Goal: Task Accomplishment & Management: Complete application form

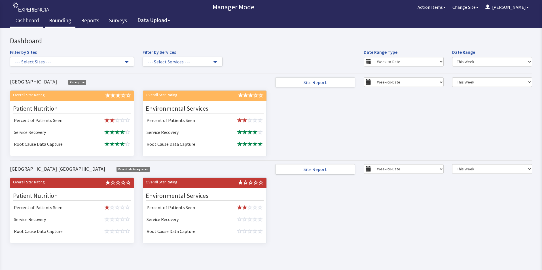
click at [63, 20] on link "Rounding" at bounding box center [60, 21] width 31 height 14
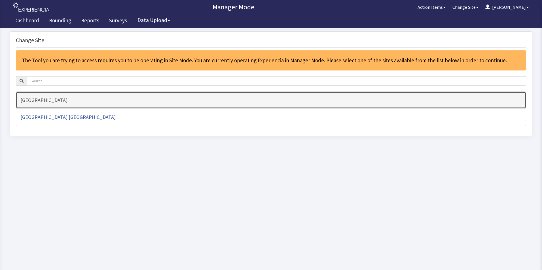
click at [69, 99] on h4 "[GEOGRAPHIC_DATA]" at bounding box center [270, 100] width 501 height 6
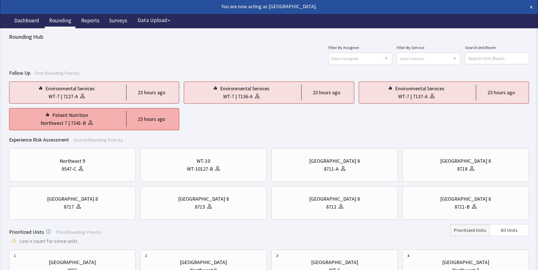
click at [90, 114] on div "Patient Nutrition" at bounding box center [66, 115] width 105 height 8
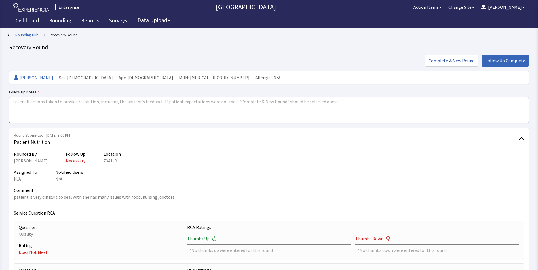
click at [20, 103] on textarea at bounding box center [268, 110] width 519 height 26
drag, startPoint x: 12, startPoint y: 102, endPoint x: 61, endPoint y: 102, distance: 49.0
click at [61, 102] on textarea "issues resolved" at bounding box center [268, 110] width 519 height 26
type textarea "issues resolved"
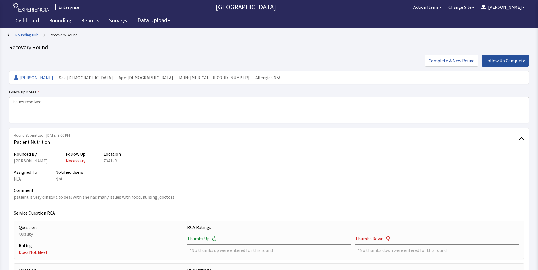
click at [498, 58] on span "Follow Up Complete" at bounding box center [505, 60] width 40 height 7
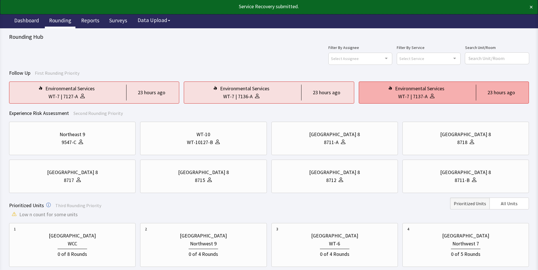
click at [380, 91] on div "Environmental Services" at bounding box center [415, 89] width 105 height 8
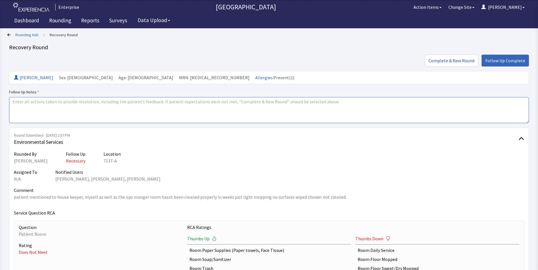
click at [16, 100] on textarea at bounding box center [268, 110] width 519 height 26
paste textarea "issues resolved"
type textarea "issues resolved"
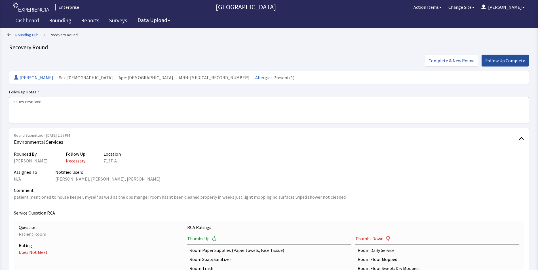
click at [497, 60] on span "Follow Up Complete" at bounding box center [505, 60] width 40 height 7
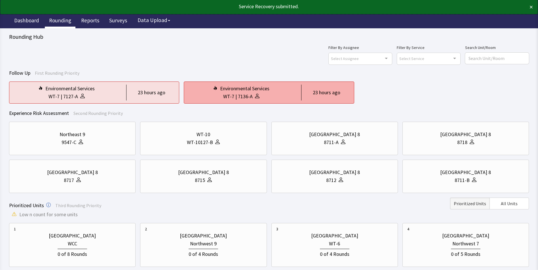
click at [244, 91] on div "Environmental Services" at bounding box center [244, 89] width 49 height 8
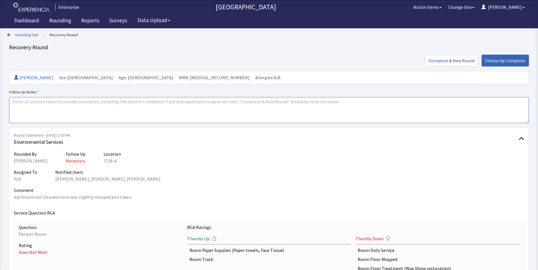
click at [13, 103] on textarea at bounding box center [268, 110] width 519 height 26
paste textarea "issues resolved"
type textarea "issues resolved"
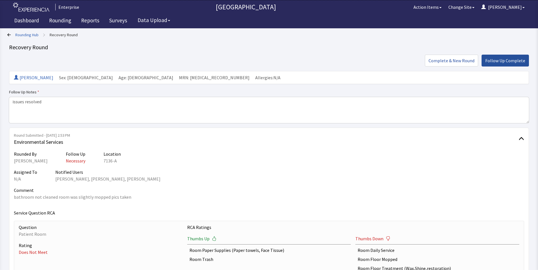
click at [510, 60] on span "Follow Up Complete" at bounding box center [505, 60] width 40 height 7
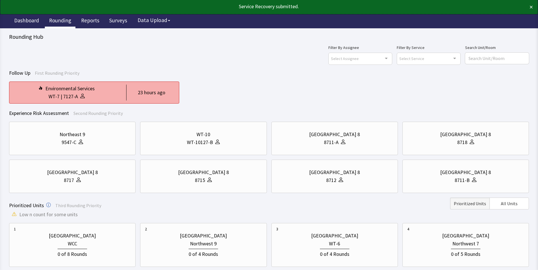
click at [78, 98] on div at bounding box center [81, 97] width 7 height 8
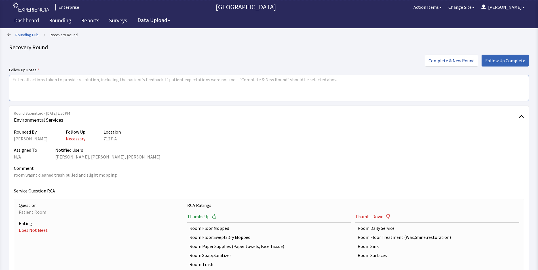
click at [15, 82] on textarea at bounding box center [268, 88] width 519 height 26
paste textarea "issues resolved"
type textarea "issues resolved"
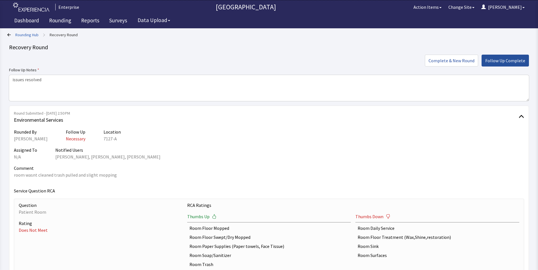
click at [504, 62] on span "Follow Up Complete" at bounding box center [505, 60] width 40 height 7
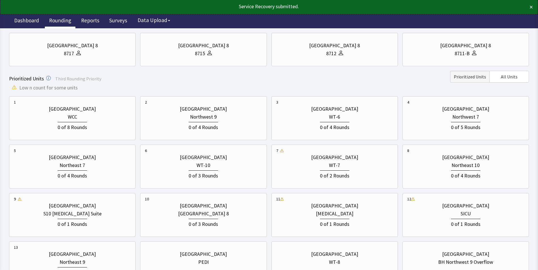
scroll to position [113, 0]
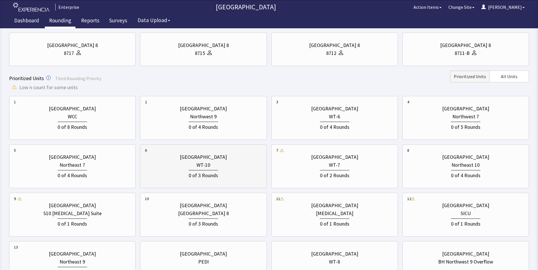
click at [187, 171] on div "0 of 3 Rounds" at bounding box center [203, 174] width 117 height 10
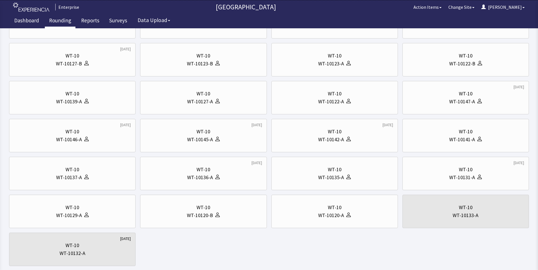
scroll to position [0, 0]
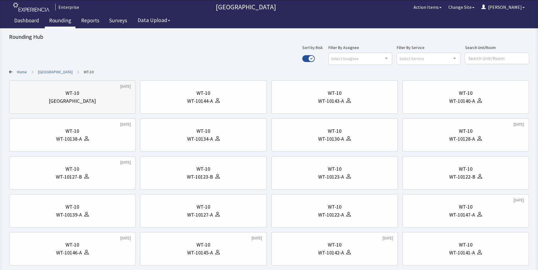
click at [98, 100] on div "[GEOGRAPHIC_DATA]" at bounding box center [72, 101] width 117 height 8
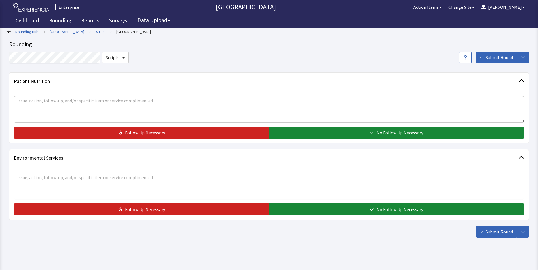
scroll to position [8, 0]
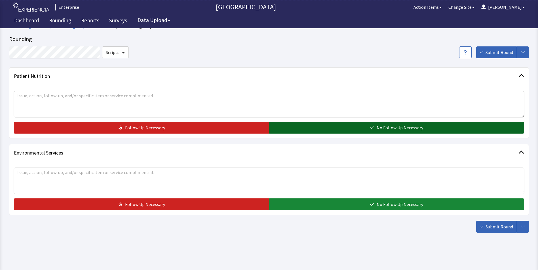
click at [302, 126] on button "No Follow Up Necessary" at bounding box center [396, 128] width 255 height 12
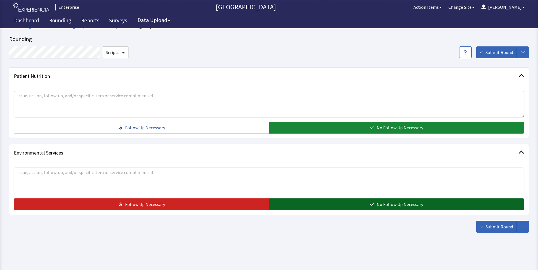
drag, startPoint x: 307, startPoint y: 205, endPoint x: 359, endPoint y: 205, distance: 52.7
click at [312, 205] on button "No Follow Up Necessary" at bounding box center [396, 205] width 255 height 12
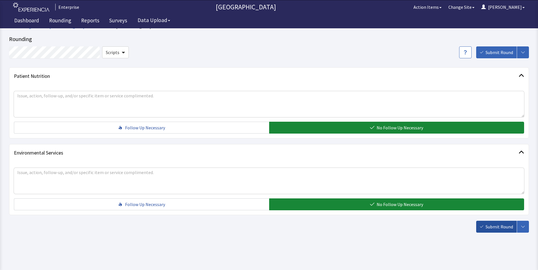
click at [499, 224] on span "Submit Round" at bounding box center [498, 227] width 27 height 7
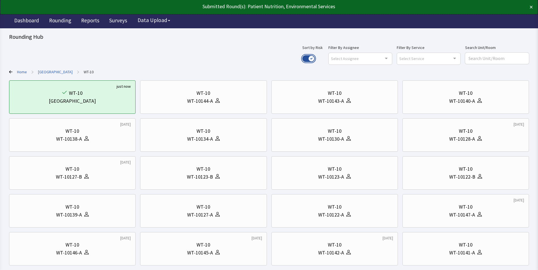
click at [315, 56] on button "Use setting" at bounding box center [308, 58] width 12 height 7
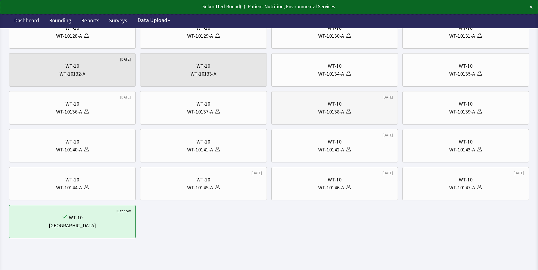
scroll to position [142, 0]
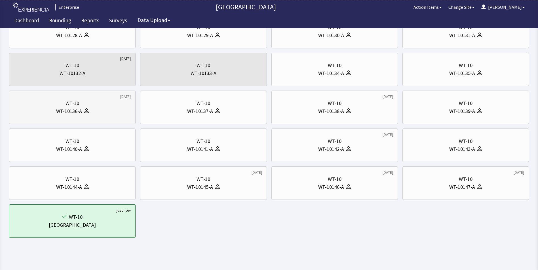
click at [86, 104] on div "WT-10" at bounding box center [72, 103] width 117 height 8
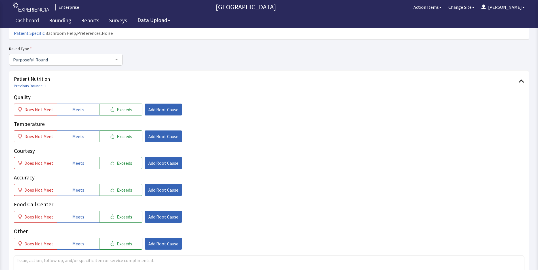
scroll to position [57, 0]
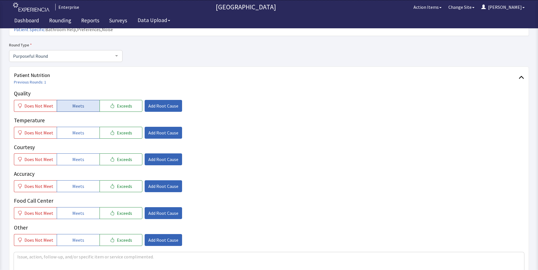
click at [79, 103] on span "Meets" at bounding box center [78, 106] width 12 height 7
click at [73, 130] on span "Meets" at bounding box center [78, 133] width 12 height 7
drag, startPoint x: 75, startPoint y: 149, endPoint x: 75, endPoint y: 159, distance: 10.5
click at [75, 156] on span "Meets" at bounding box center [78, 159] width 12 height 7
drag, startPoint x: 74, startPoint y: 176, endPoint x: 74, endPoint y: 180, distance: 3.7
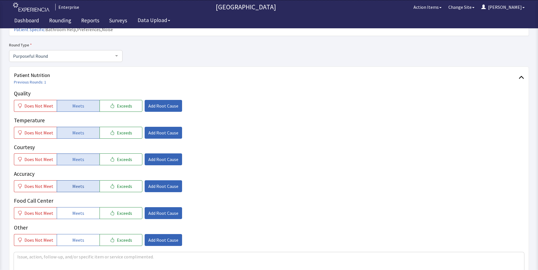
click at [74, 183] on span "Meets" at bounding box center [78, 186] width 12 height 7
click at [77, 210] on span "Meets" at bounding box center [78, 213] width 12 height 7
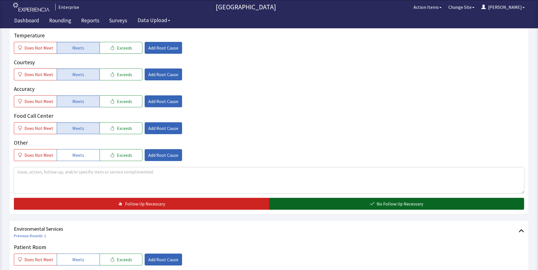
drag, startPoint x: 293, startPoint y: 194, endPoint x: 291, endPoint y: 190, distance: 4.8
click at [293, 198] on button "No Follow Up Necessary" at bounding box center [396, 204] width 255 height 12
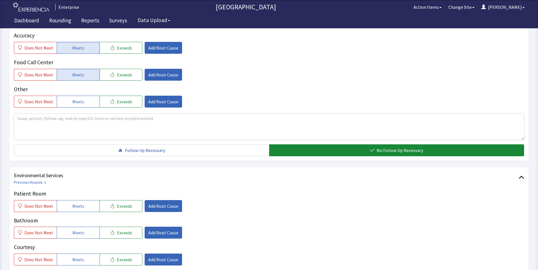
scroll to position [283, 0]
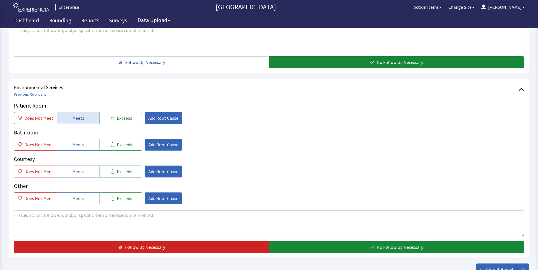
click at [75, 115] on span "Meets" at bounding box center [78, 118] width 12 height 7
drag, startPoint x: 75, startPoint y: 137, endPoint x: 78, endPoint y: 150, distance: 13.6
click at [76, 139] on button "Meets" at bounding box center [78, 145] width 43 height 12
drag, startPoint x: 81, startPoint y: 163, endPoint x: 167, endPoint y: 165, distance: 85.9
click at [83, 166] on button "Meets" at bounding box center [78, 172] width 43 height 12
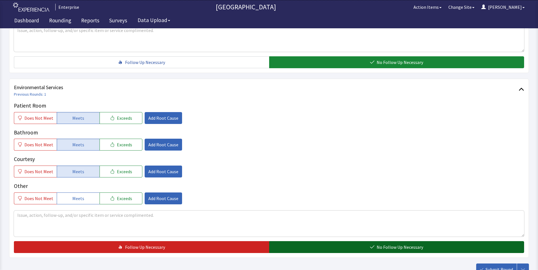
click at [289, 241] on button "No Follow Up Necessary" at bounding box center [396, 247] width 255 height 12
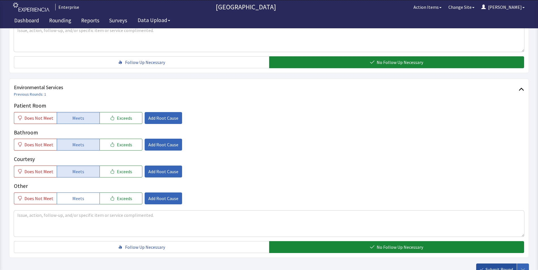
click at [496, 266] on span "Submit Round" at bounding box center [498, 269] width 27 height 7
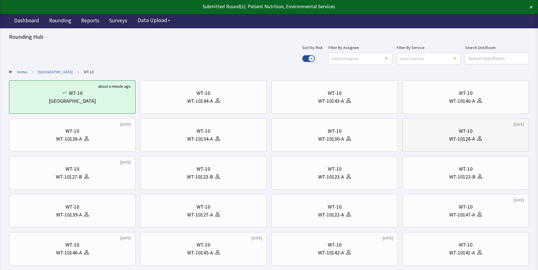
click at [453, 137] on div "WT-10128-A" at bounding box center [462, 139] width 26 height 8
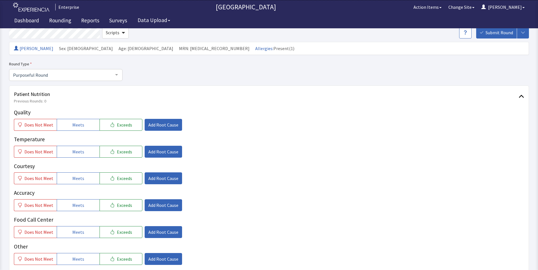
scroll to position [85, 0]
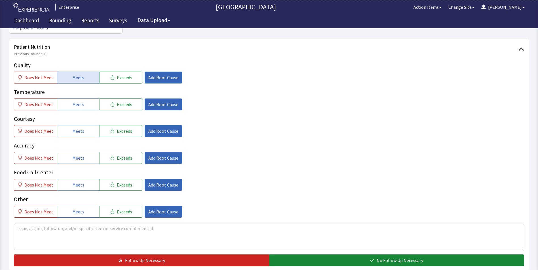
click at [62, 72] on button "Meets" at bounding box center [78, 78] width 43 height 12
click at [72, 101] on span "Meets" at bounding box center [78, 104] width 12 height 7
click at [73, 128] on span "Meets" at bounding box center [78, 131] width 12 height 7
click at [73, 155] on span "Meets" at bounding box center [78, 158] width 12 height 7
drag, startPoint x: 75, startPoint y: 175, endPoint x: 91, endPoint y: 159, distance: 22.7
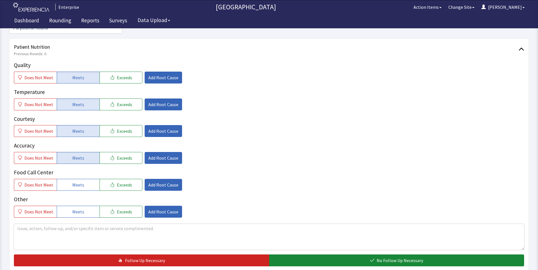
click at [75, 182] on span "Meets" at bounding box center [78, 185] width 12 height 7
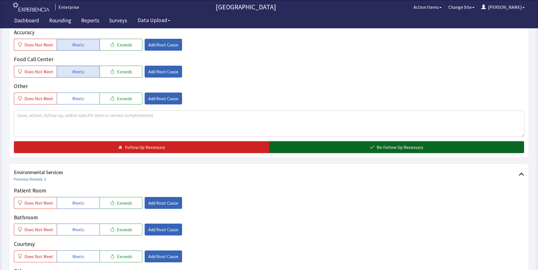
click at [293, 141] on button "No Follow Up Necessary" at bounding box center [396, 147] width 255 height 12
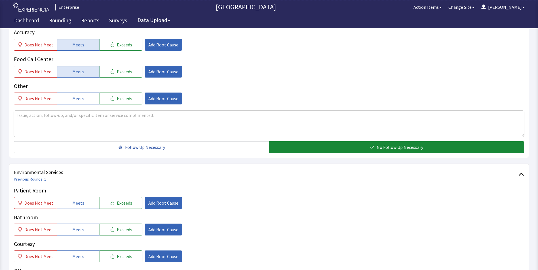
scroll to position [312, 0]
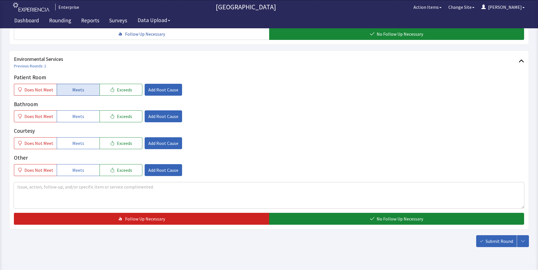
drag, startPoint x: 74, startPoint y: 82, endPoint x: 75, endPoint y: 99, distance: 17.1
click at [74, 86] on span "Meets" at bounding box center [78, 89] width 12 height 7
drag, startPoint x: 77, startPoint y: 113, endPoint x: 79, endPoint y: 122, distance: 9.2
click at [77, 113] on div "Patient Room Does Not Meet Meets Exceeds Add Root Cause Bathroom Does Not Meet …" at bounding box center [269, 124] width 510 height 103
click at [79, 140] on span "Meets" at bounding box center [78, 143] width 12 height 7
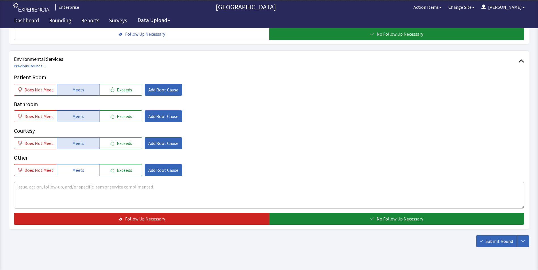
click at [79, 113] on span "Meets" at bounding box center [78, 116] width 12 height 7
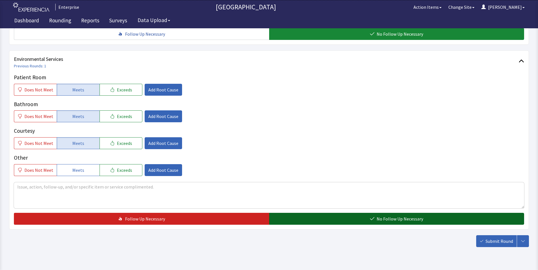
drag, startPoint x: 305, startPoint y: 212, endPoint x: 310, endPoint y: 211, distance: 5.1
click at [306, 213] on button "No Follow Up Necessary" at bounding box center [396, 219] width 255 height 12
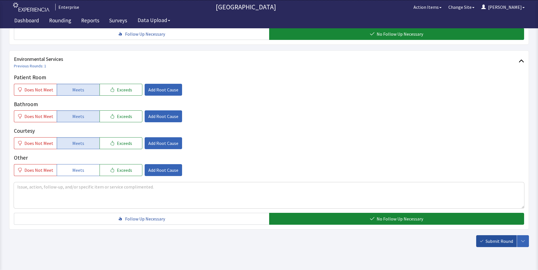
click at [493, 238] on span "Submit Round" at bounding box center [498, 241] width 27 height 7
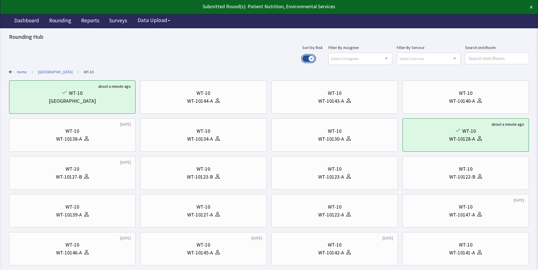
click at [315, 58] on button "Use setting" at bounding box center [308, 58] width 12 height 7
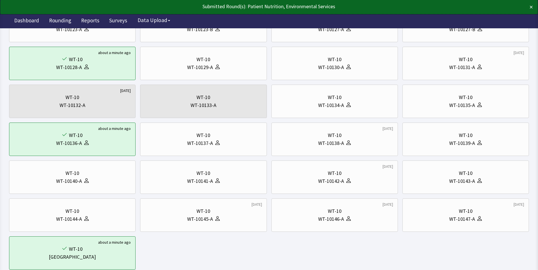
scroll to position [113, 0]
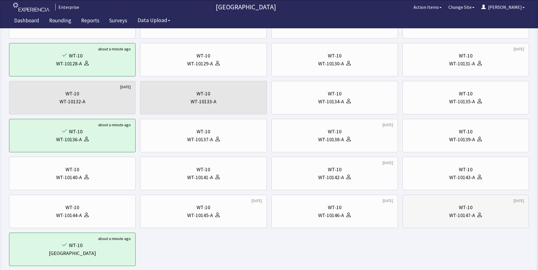
click at [457, 216] on div "WT-10147-A" at bounding box center [462, 216] width 26 height 8
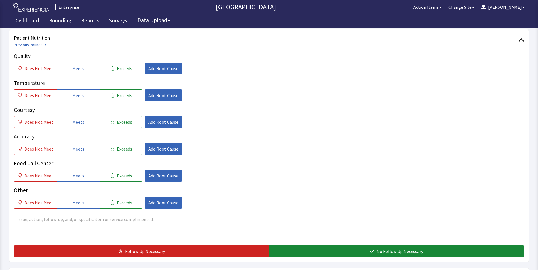
scroll to position [85, 0]
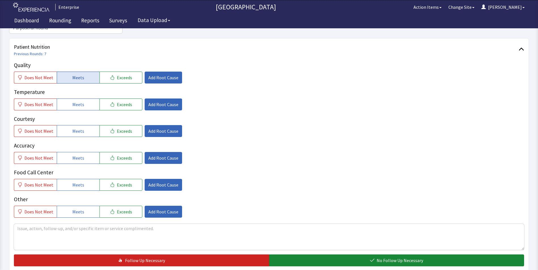
click at [77, 74] on span "Meets" at bounding box center [78, 77] width 12 height 7
drag, startPoint x: 79, startPoint y: 94, endPoint x: 74, endPoint y: 116, distance: 22.7
click at [78, 101] on span "Meets" at bounding box center [78, 104] width 12 height 7
drag, startPoint x: 72, startPoint y: 123, endPoint x: 74, endPoint y: 129, distance: 6.1
click at [72, 128] on span "Meets" at bounding box center [78, 131] width 12 height 7
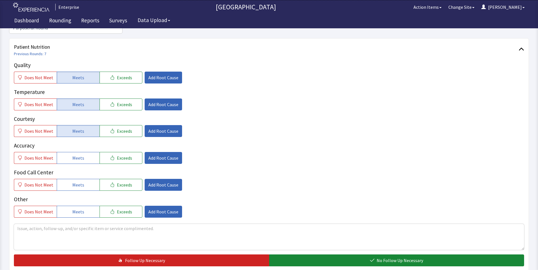
drag, startPoint x: 75, startPoint y: 148, endPoint x: 77, endPoint y: 159, distance: 10.9
click at [76, 155] on span "Meets" at bounding box center [78, 158] width 12 height 7
click at [75, 179] on button "Meets" at bounding box center [78, 185] width 43 height 12
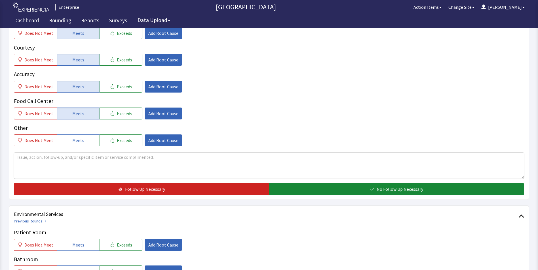
scroll to position [198, 0]
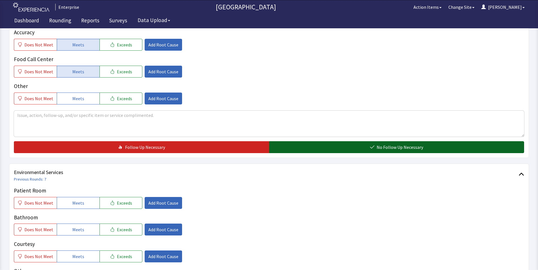
drag, startPoint x: 289, startPoint y: 137, endPoint x: 285, endPoint y: 138, distance: 3.4
click at [289, 141] on button "No Follow Up Necessary" at bounding box center [396, 147] width 255 height 12
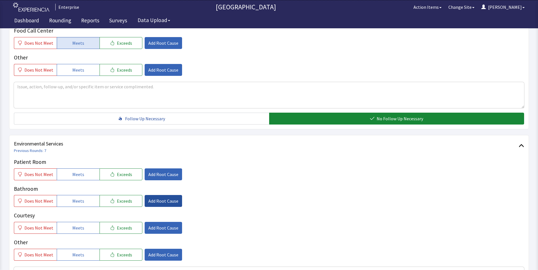
scroll to position [283, 0]
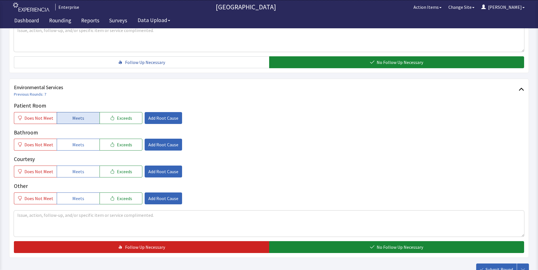
click at [76, 112] on button "Meets" at bounding box center [78, 118] width 43 height 12
drag, startPoint x: 75, startPoint y: 131, endPoint x: 77, endPoint y: 139, distance: 8.1
click at [76, 139] on button "Meets" at bounding box center [78, 145] width 43 height 12
drag, startPoint x: 80, startPoint y: 162, endPoint x: 130, endPoint y: 182, distance: 54.5
click at [81, 168] on span "Meets" at bounding box center [78, 171] width 12 height 7
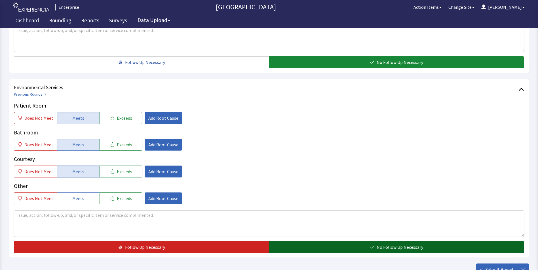
drag, startPoint x: 298, startPoint y: 238, endPoint x: 301, endPoint y: 239, distance: 3.1
click at [299, 241] on button "No Follow Up Necessary" at bounding box center [396, 247] width 255 height 12
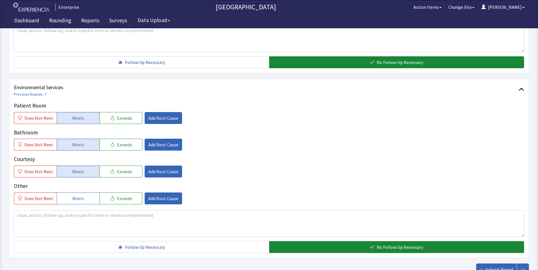
click at [483, 264] on button "Submit Round" at bounding box center [496, 270] width 41 height 12
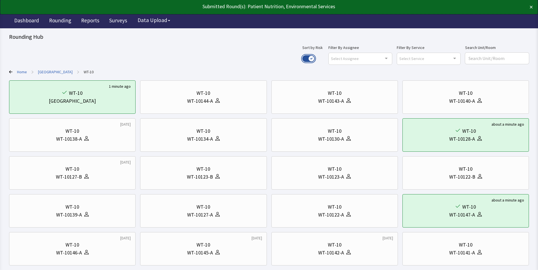
click at [315, 59] on button "Use setting" at bounding box center [308, 58] width 12 height 7
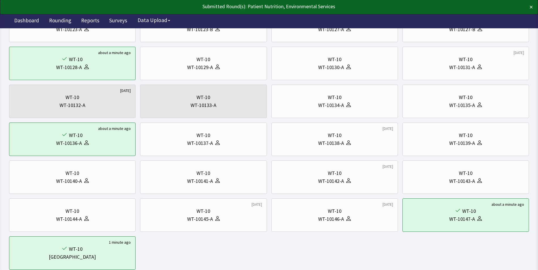
scroll to position [113, 0]
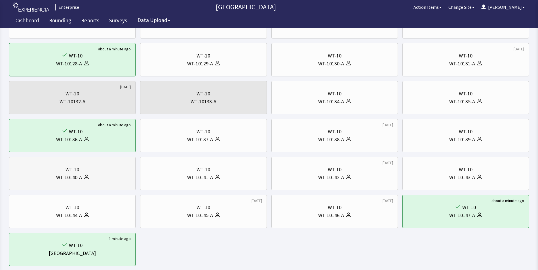
click at [67, 166] on div "WT-10" at bounding box center [72, 170] width 14 height 8
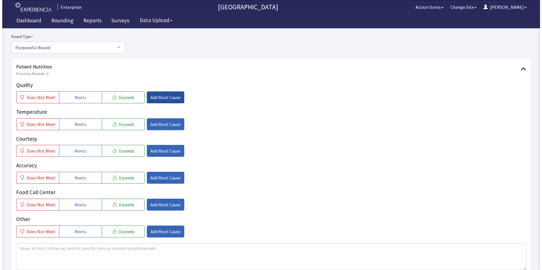
scroll to position [85, 0]
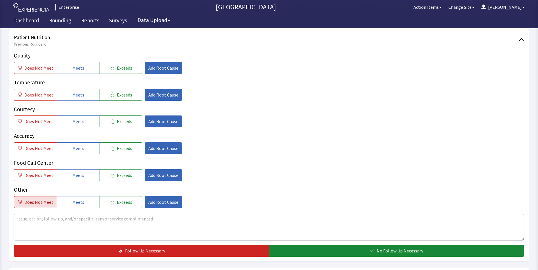
click at [37, 201] on span "Does Not Meet" at bounding box center [38, 202] width 29 height 7
click at [154, 203] on span "Add Root Cause" at bounding box center [163, 202] width 30 height 7
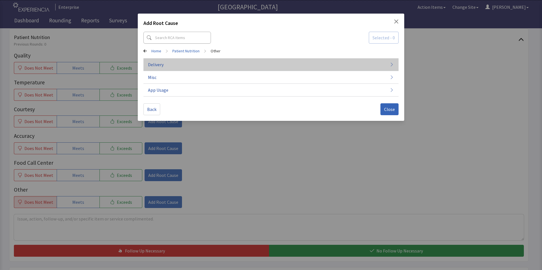
click at [166, 63] on button "Delivery" at bounding box center [270, 64] width 255 height 13
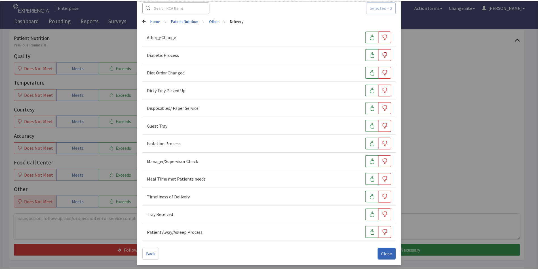
scroll to position [31, 0]
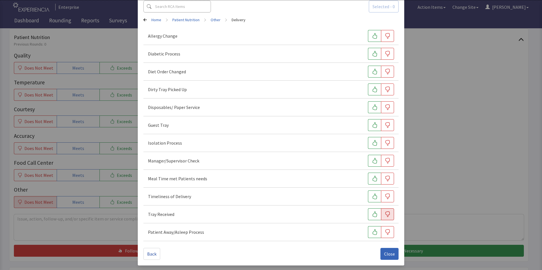
click at [386, 214] on icon "button" at bounding box center [388, 215] width 6 height 6
click at [385, 199] on icon "button" at bounding box center [387, 197] width 5 height 6
click at [386, 256] on span "Close" at bounding box center [389, 254] width 11 height 7
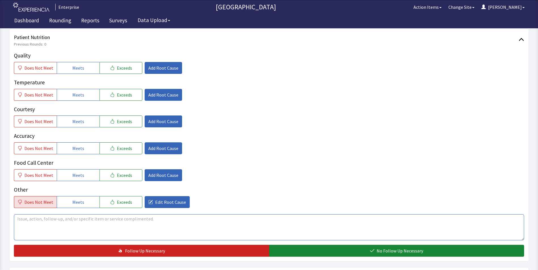
click at [16, 220] on textarea at bounding box center [269, 228] width 510 height 26
drag, startPoint x: 17, startPoint y: 218, endPoint x: 135, endPoint y: 219, distance: 118.8
click at [140, 219] on textarea "patient mentioned she never received a lunch tray 09/30/25" at bounding box center [269, 228] width 510 height 26
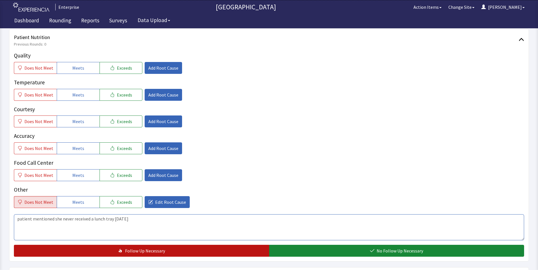
type textarea "patient mentioned she never received a lunch tray 09/30/25"
click at [132, 251] on span "Follow Up Necessary" at bounding box center [145, 251] width 40 height 7
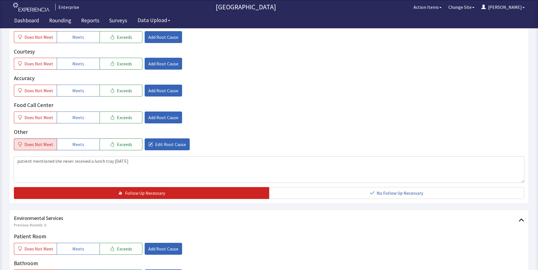
scroll to position [227, 0]
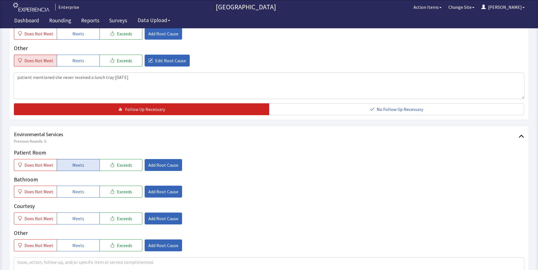
click at [73, 168] on span "Meets" at bounding box center [78, 165] width 12 height 7
drag, startPoint x: 78, startPoint y: 194, endPoint x: 80, endPoint y: 209, distance: 15.7
click at [78, 197] on button "Meets" at bounding box center [78, 192] width 43 height 12
click at [80, 220] on span "Meets" at bounding box center [78, 218] width 12 height 7
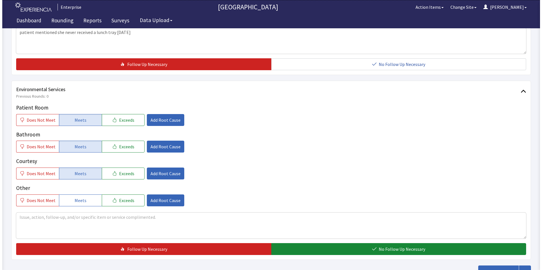
scroll to position [312, 0]
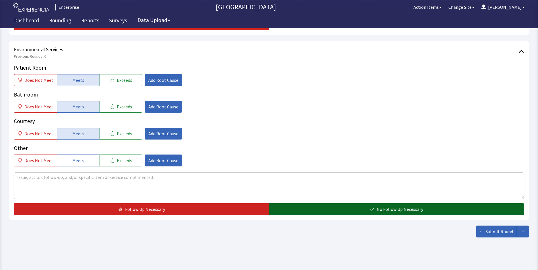
click at [332, 209] on button "No Follow Up Necessary" at bounding box center [396, 209] width 255 height 12
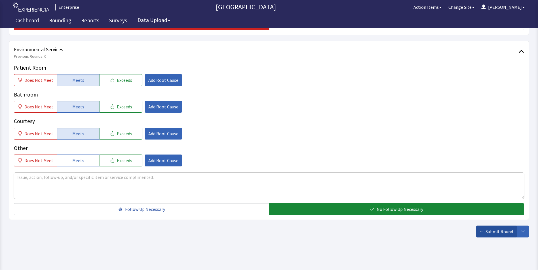
click at [505, 232] on span "Submit Round" at bounding box center [498, 231] width 27 height 7
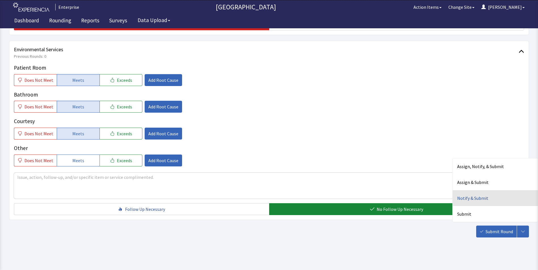
click at [470, 197] on div "Notify & Submit" at bounding box center [494, 198] width 85 height 16
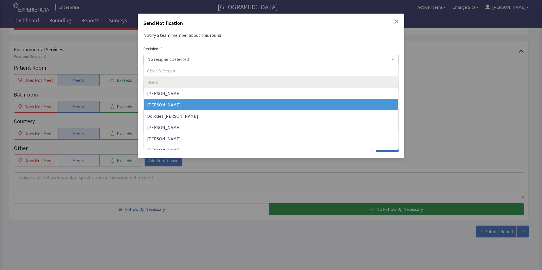
click at [170, 104] on span "[PERSON_NAME]" at bounding box center [164, 105] width 34 height 6
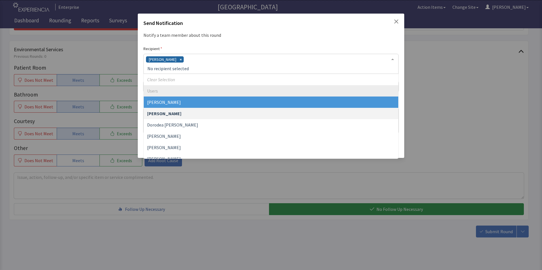
click at [192, 62] on div "[PERSON_NAME]" at bounding box center [270, 64] width 255 height 20
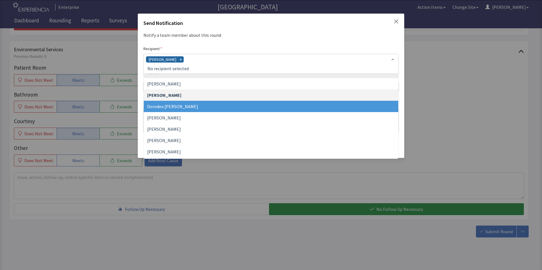
scroll to position [28, 0]
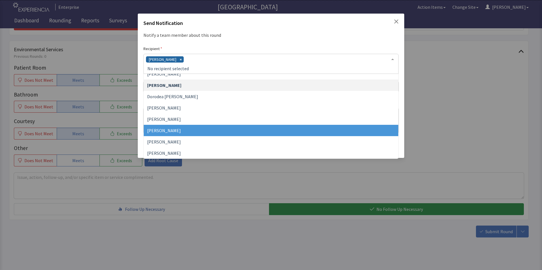
click at [173, 127] on span "[PERSON_NAME]" at bounding box center [271, 130] width 254 height 11
click at [224, 61] on div "[PERSON_NAME] [PERSON_NAME]" at bounding box center [270, 64] width 255 height 20
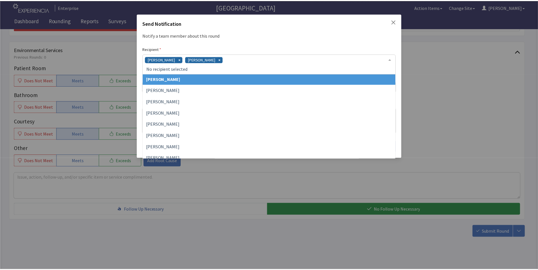
scroll to position [85, 0]
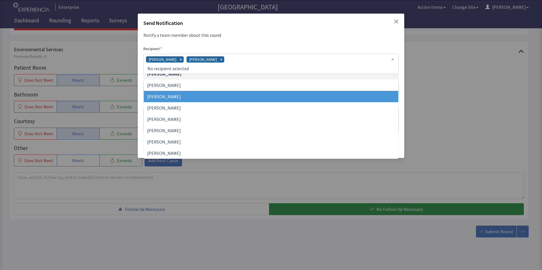
click at [192, 96] on span "[PERSON_NAME]" at bounding box center [271, 96] width 254 height 11
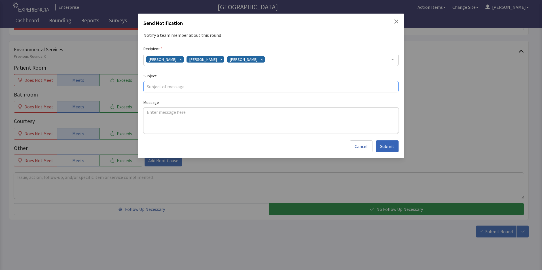
click at [156, 85] on input "text" at bounding box center [270, 86] width 255 height 11
type input "lunch delivery"
click at [152, 112] on textarea at bounding box center [270, 121] width 255 height 26
paste textarea "patient mentioned she never received a lunch tray 09/30/25"
type textarea "patient mentioned she never received a lunch tray 09/30/25"
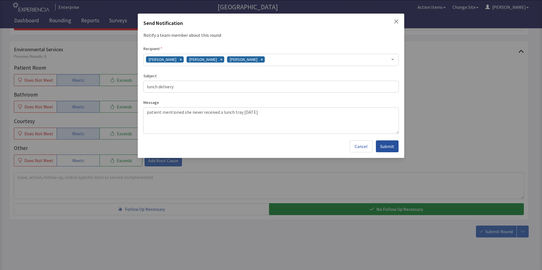
click at [382, 147] on span "Submit" at bounding box center [387, 146] width 14 height 7
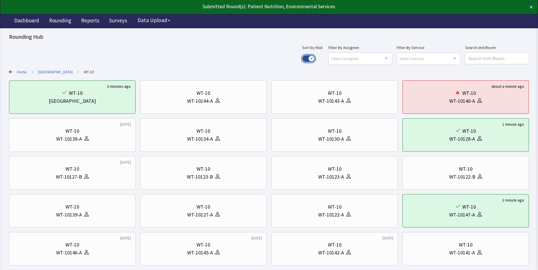
click at [315, 59] on button "Use setting" at bounding box center [308, 58] width 12 height 7
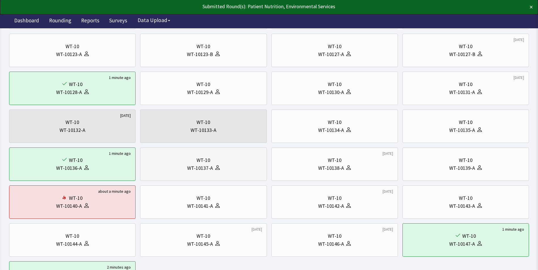
scroll to position [85, 0]
click at [214, 203] on div at bounding box center [216, 206] width 7 height 8
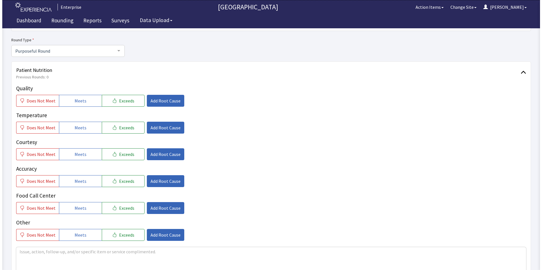
scroll to position [57, 0]
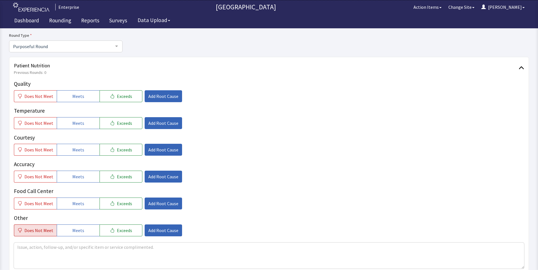
click at [35, 229] on span "Does Not Meet" at bounding box center [38, 230] width 29 height 7
click at [160, 230] on span "Add Root Cause" at bounding box center [163, 230] width 30 height 7
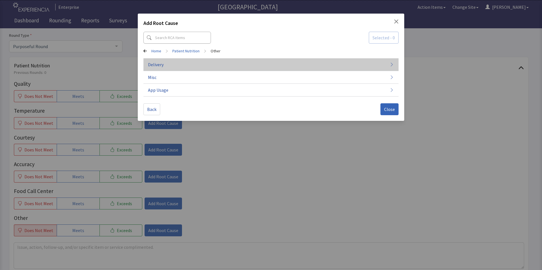
click at [185, 61] on button "Delivery" at bounding box center [270, 64] width 255 height 13
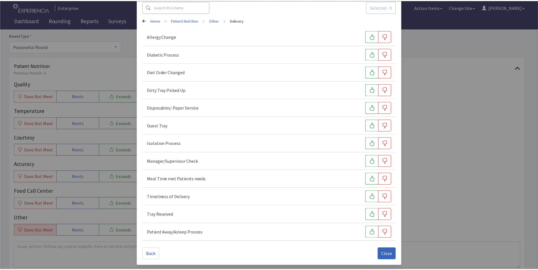
scroll to position [31, 0]
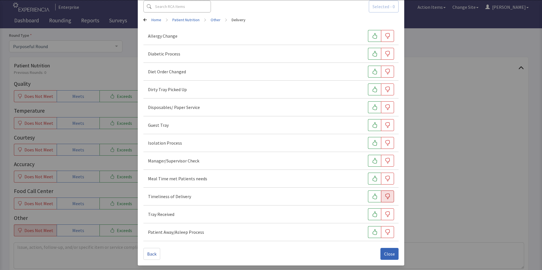
drag, startPoint x: 383, startPoint y: 179, endPoint x: 383, endPoint y: 194, distance: 15.0
click at [383, 184] on button "button" at bounding box center [387, 179] width 13 height 12
click at [385, 196] on icon "button" at bounding box center [388, 197] width 6 height 6
drag, startPoint x: 380, startPoint y: 178, endPoint x: 383, endPoint y: 196, distance: 18.2
click at [381, 178] on button "button" at bounding box center [387, 179] width 13 height 12
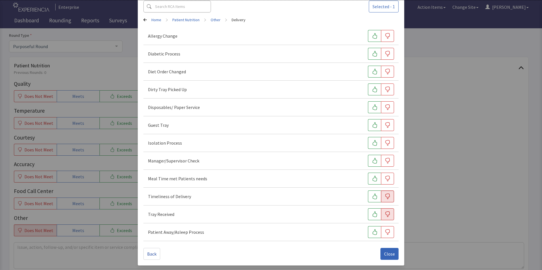
click at [386, 213] on icon "button" at bounding box center [387, 215] width 5 height 6
click at [385, 253] on span "Close" at bounding box center [389, 254] width 11 height 7
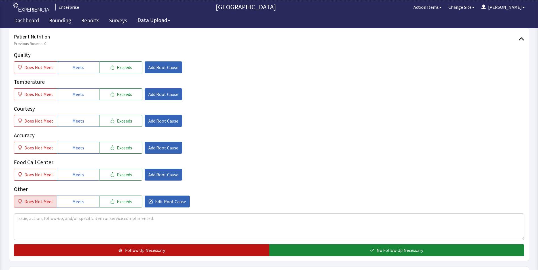
scroll to position [113, 0]
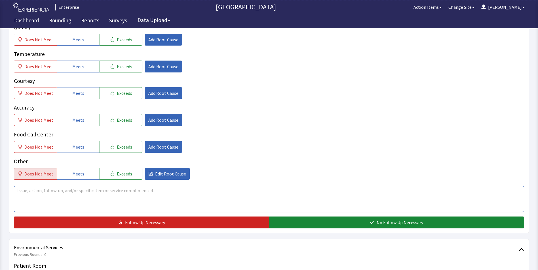
click at [18, 193] on textarea at bounding box center [269, 199] width 510 height 26
paste textarea "patient mentioned she never received a lunch tray 09/30/25"
click at [61, 191] on textarea "patient mentioned she never received a lunch tray 09/30/25" at bounding box center [269, 199] width 510 height 26
drag, startPoint x: 20, startPoint y: 189, endPoint x: 116, endPoint y: 196, distance: 96.7
click at [116, 196] on textarea "patient mentioned he never received a lunch tray 09/30/25" at bounding box center [269, 199] width 510 height 26
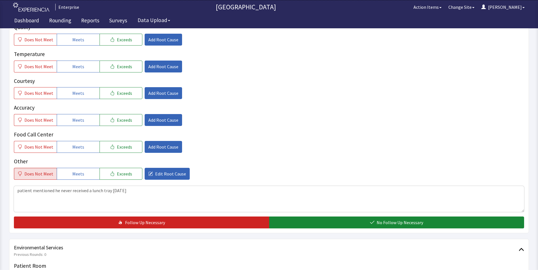
drag, startPoint x: 90, startPoint y: 213, endPoint x: 67, endPoint y: 205, distance: 24.2
click at [90, 213] on div "Quality Does Not Meet Meets Exceeds Add Root Cause Temperature Does Not Meet Me…" at bounding box center [269, 125] width 510 height 205
click at [136, 191] on textarea "patient mentioned he never received a lunch tray 09/30/25" at bounding box center [269, 199] width 510 height 26
drag, startPoint x: 17, startPoint y: 192, endPoint x: 224, endPoint y: 200, distance: 207.6
click at [224, 200] on textarea "patient mentioned he never received a lunch tray 09/30/25 he went to cafe and b…" at bounding box center [269, 199] width 510 height 26
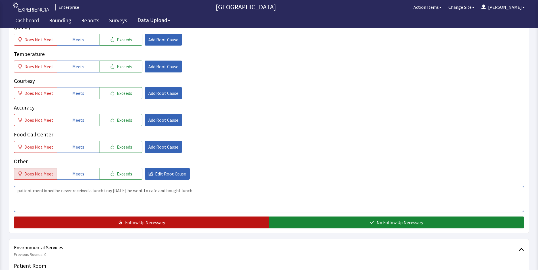
type textarea "patient mentioned he never received a lunch tray 09/30/25 he went to cafe and b…"
click at [205, 223] on button "Follow Up Necessary" at bounding box center [141, 223] width 255 height 12
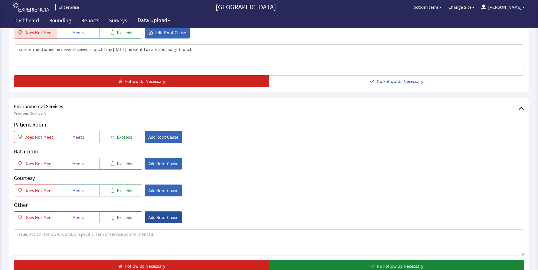
scroll to position [255, 0]
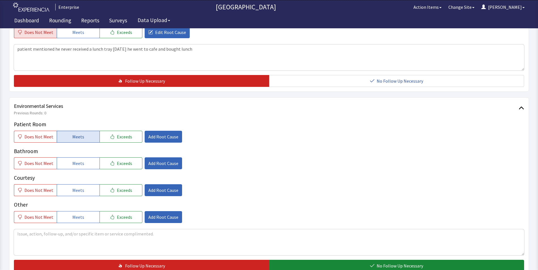
drag, startPoint x: 86, startPoint y: 137, endPoint x: 86, endPoint y: 158, distance: 20.7
click at [86, 137] on button "Meets" at bounding box center [78, 137] width 43 height 12
click at [86, 163] on button "Meets" at bounding box center [78, 164] width 43 height 12
click at [88, 188] on button "Meets" at bounding box center [78, 190] width 43 height 12
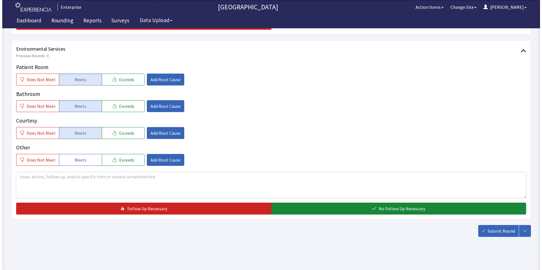
scroll to position [317, 0]
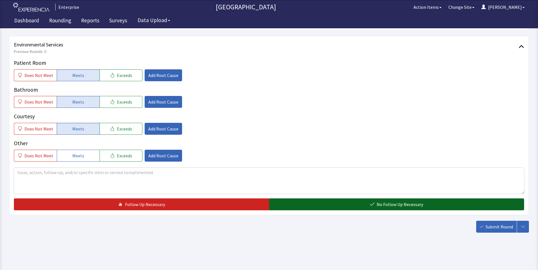
click at [348, 204] on button "No Follow Up Necessary" at bounding box center [396, 205] width 255 height 12
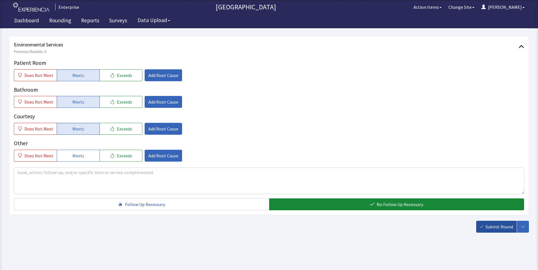
click at [491, 227] on span "Submit Round" at bounding box center [498, 227] width 27 height 7
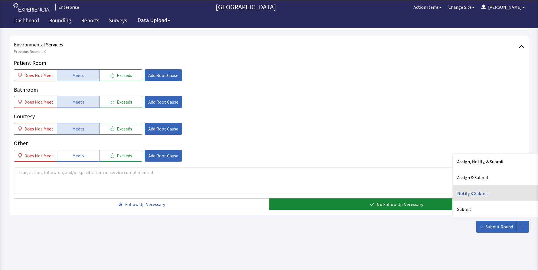
click at [470, 193] on div "Notify & Submit" at bounding box center [494, 194] width 85 height 16
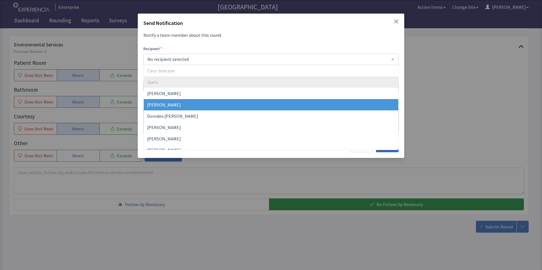
click at [167, 101] on span "[PERSON_NAME]" at bounding box center [271, 104] width 254 height 11
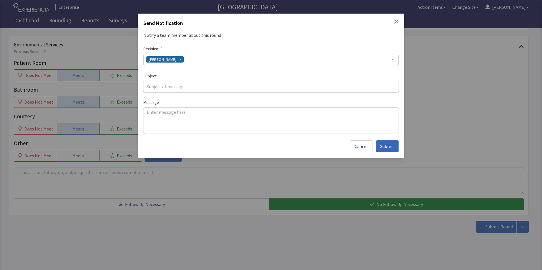
click at [195, 60] on div "David Garcia" at bounding box center [270, 60] width 255 height 12
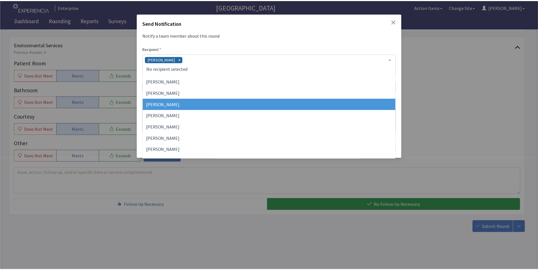
scroll to position [57, 0]
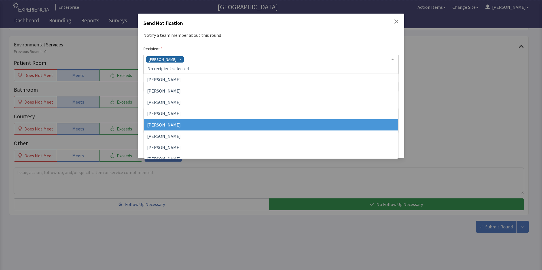
click at [178, 123] on span "[PERSON_NAME]" at bounding box center [164, 125] width 34 height 6
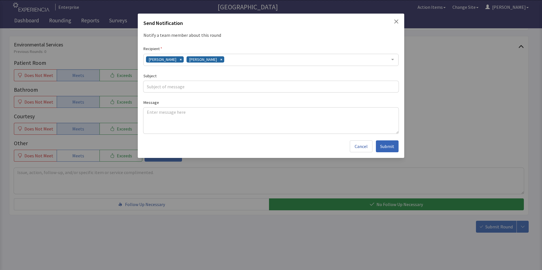
click at [237, 60] on div "David Garcia James Hellandbrand" at bounding box center [270, 60] width 255 height 12
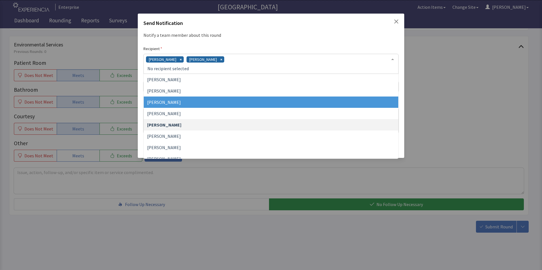
click at [202, 100] on span "[PERSON_NAME]" at bounding box center [271, 102] width 254 height 11
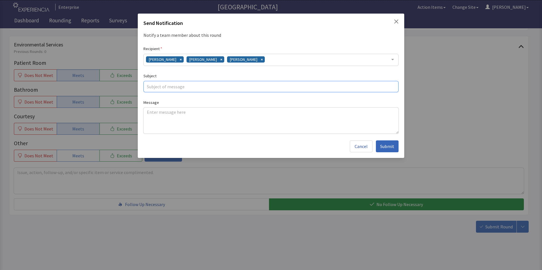
click at [159, 88] on input "text" at bounding box center [270, 86] width 255 height 11
type input "lunch delivery"
click at [152, 111] on textarea at bounding box center [270, 121] width 255 height 26
paste textarea "patient mentioned he never received a lunch tray 09/30/25 he went to cafe and b…"
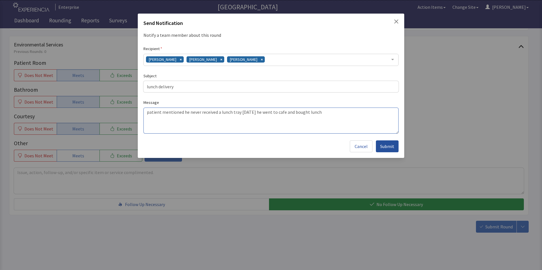
type textarea "patient mentioned he never received a lunch tray 09/30/25 he went to cafe and b…"
drag, startPoint x: 383, startPoint y: 147, endPoint x: 387, endPoint y: 148, distance: 4.5
click at [383, 147] on span "Submit" at bounding box center [387, 146] width 14 height 7
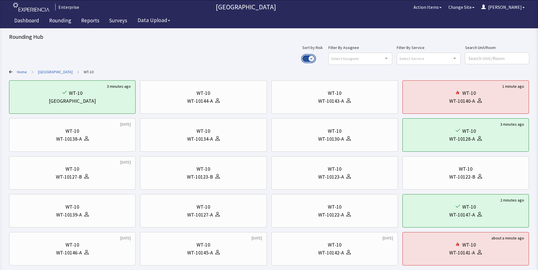
click at [315, 60] on button "Use setting" at bounding box center [308, 58] width 12 height 7
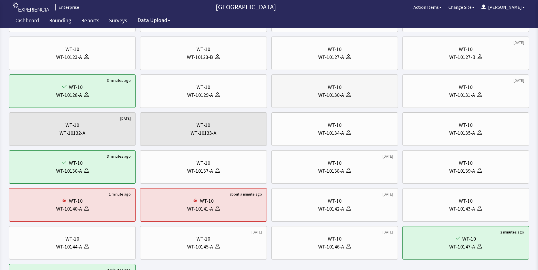
scroll to position [85, 0]
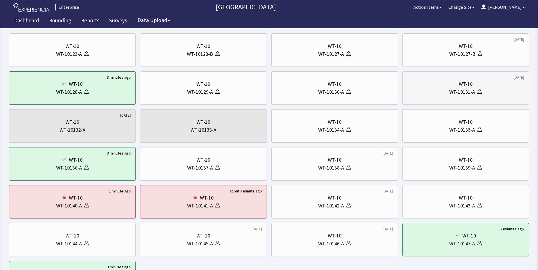
click at [467, 88] on div "WT-10 WT-10131-A" at bounding box center [465, 88] width 117 height 27
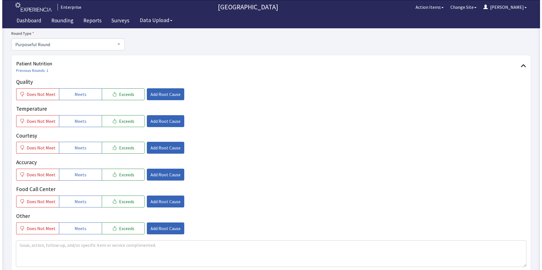
scroll to position [85, 0]
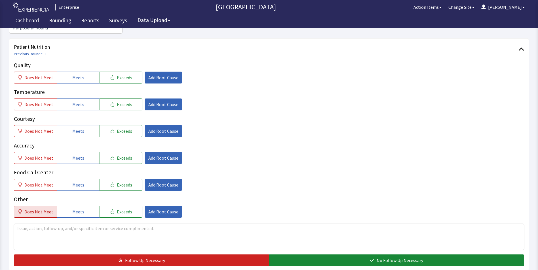
click at [31, 209] on span "Does Not Meet" at bounding box center [38, 212] width 29 height 7
click at [154, 209] on span "Add Root Cause" at bounding box center [163, 212] width 30 height 7
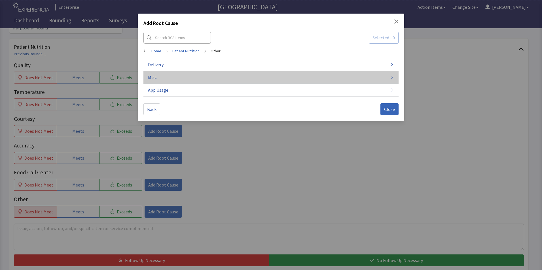
click at [168, 74] on button "Misc" at bounding box center [270, 77] width 255 height 13
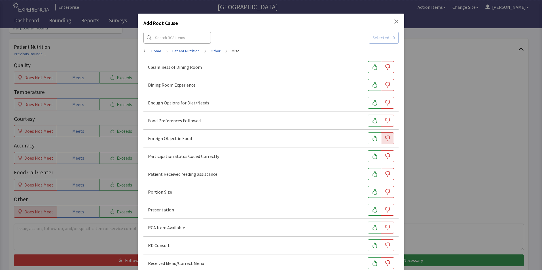
click at [385, 141] on icon "button" at bounding box center [387, 139] width 5 height 6
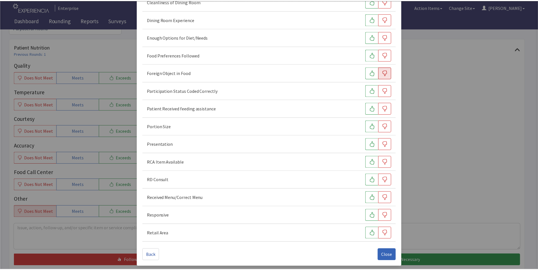
scroll to position [67, 0]
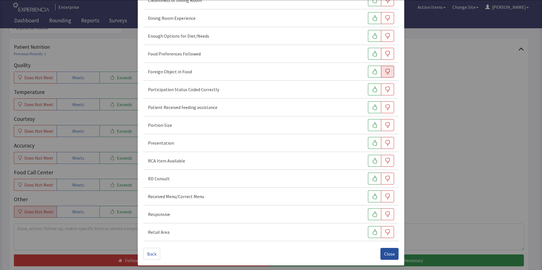
click at [380, 255] on button "Close" at bounding box center [389, 254] width 18 height 12
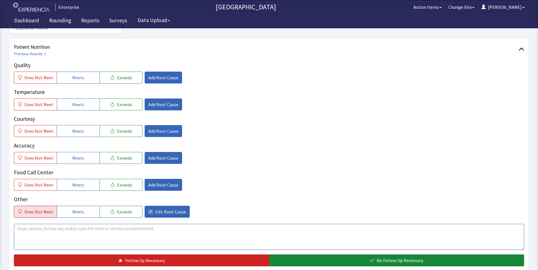
click at [22, 224] on textarea at bounding box center [269, 237] width 510 height 26
click at [177, 228] on textarea "patient stated he found plastic in his food ,pics sent via email to management" at bounding box center [269, 237] width 510 height 26
drag, startPoint x: 14, startPoint y: 219, endPoint x: 174, endPoint y: 216, distance: 159.6
click at [174, 224] on textarea "patient stated he found plastic in his food ,pics sent via email to management" at bounding box center [269, 237] width 510 height 26
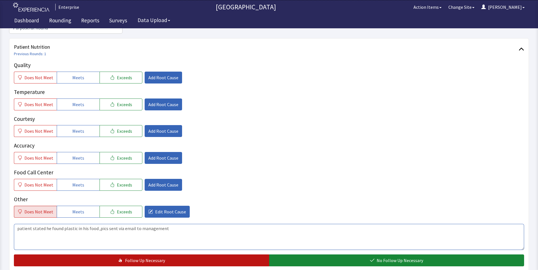
type textarea "patient stated he found plastic in his food ,pics sent via email to management"
click at [231, 255] on button "Follow Up Necessary" at bounding box center [141, 261] width 255 height 12
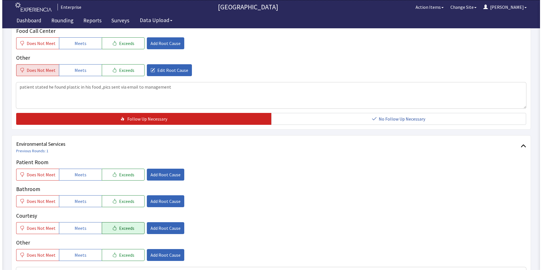
scroll to position [283, 0]
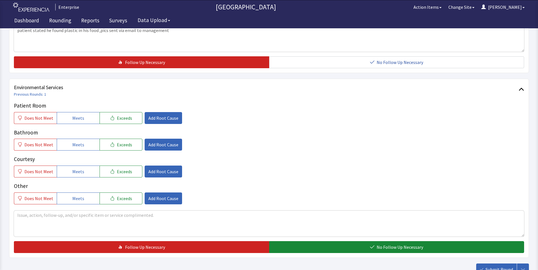
drag, startPoint x: 66, startPoint y: 108, endPoint x: 67, endPoint y: 120, distance: 12.8
click at [67, 112] on button "Meets" at bounding box center [78, 118] width 43 height 12
drag, startPoint x: 68, startPoint y: 138, endPoint x: 69, endPoint y: 156, distance: 17.6
click at [68, 139] on button "Meets" at bounding box center [78, 145] width 43 height 12
click at [70, 166] on button "Meets" at bounding box center [78, 172] width 43 height 12
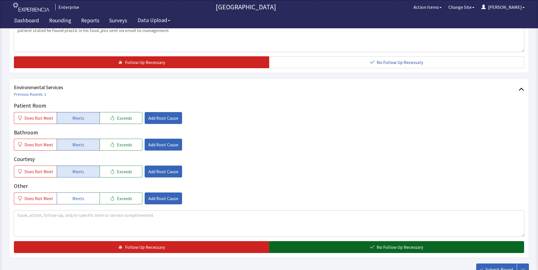
click at [305, 241] on button "No Follow Up Necessary" at bounding box center [396, 247] width 255 height 12
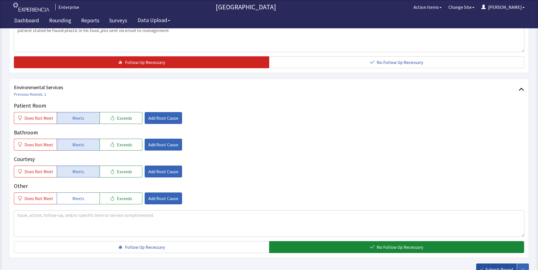
click at [492, 266] on span "Submit Round" at bounding box center [498, 269] width 27 height 7
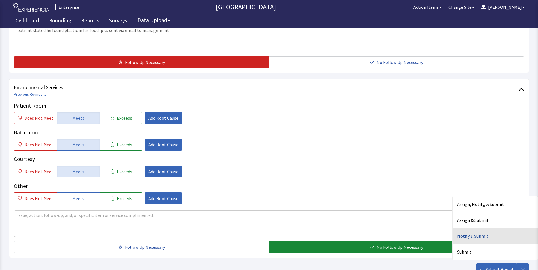
click at [465, 228] on div "Notify & Submit" at bounding box center [494, 236] width 85 height 16
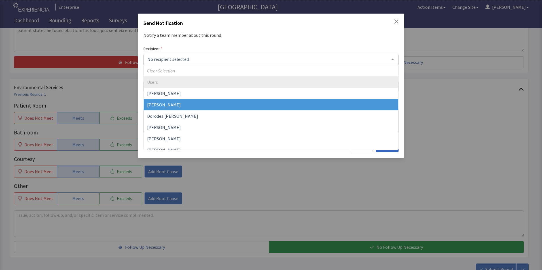
click at [155, 107] on span "[PERSON_NAME]" at bounding box center [164, 105] width 34 height 6
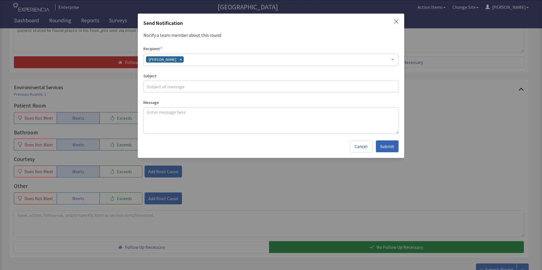
click at [187, 61] on div "[PERSON_NAME]" at bounding box center [270, 60] width 255 height 12
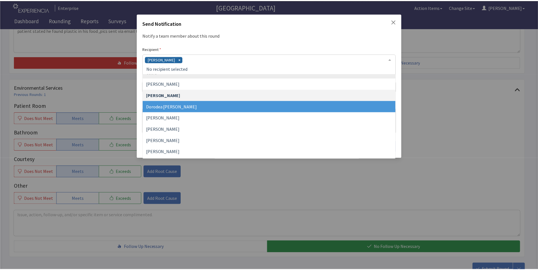
scroll to position [28, 0]
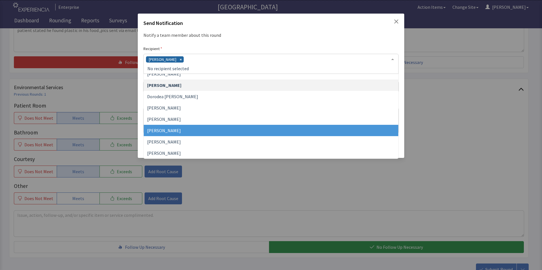
click at [172, 128] on span "[PERSON_NAME]" at bounding box center [271, 130] width 254 height 11
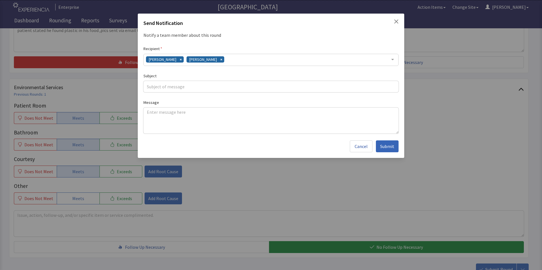
click at [228, 63] on div "[PERSON_NAME] [PERSON_NAME]" at bounding box center [270, 60] width 255 height 12
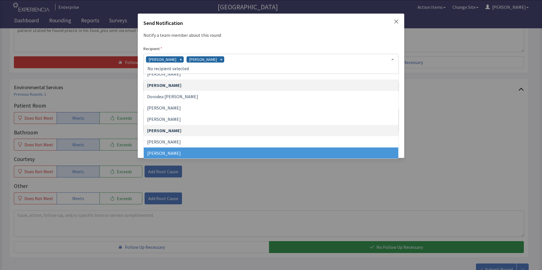
click at [181, 153] on span "[PERSON_NAME]" at bounding box center [164, 153] width 34 height 6
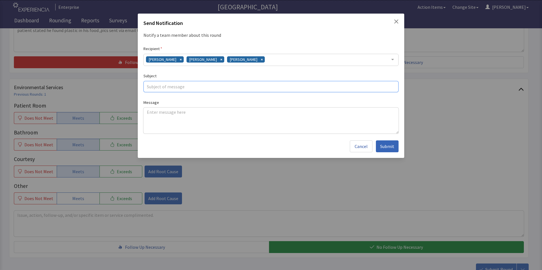
click at [162, 88] on input "text" at bounding box center [270, 86] width 255 height 11
type input "plastic in food"
click at [146, 116] on textarea at bounding box center [270, 121] width 255 height 26
paste textarea "patient stated he found plastic in his food ,pics sent via email to management"
type textarea "patient stated he found plastic in his food ,pics sent via email to management"
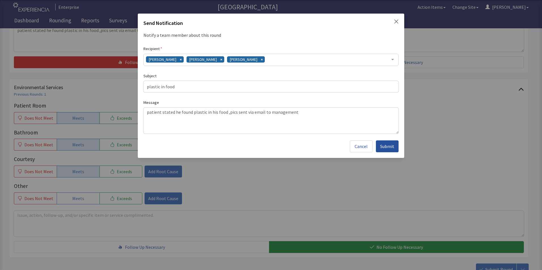
click at [384, 143] on span "Submit" at bounding box center [387, 146] width 14 height 7
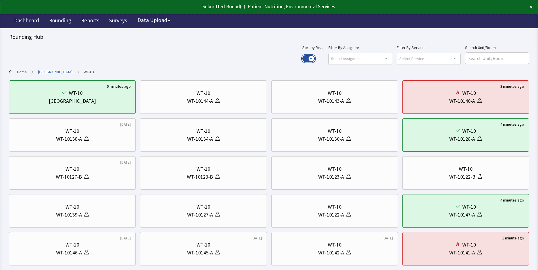
click at [315, 56] on button "Use setting" at bounding box center [308, 58] width 12 height 7
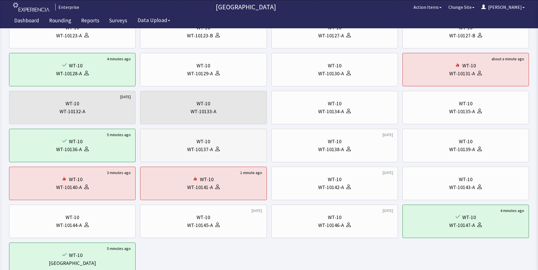
scroll to position [113, 0]
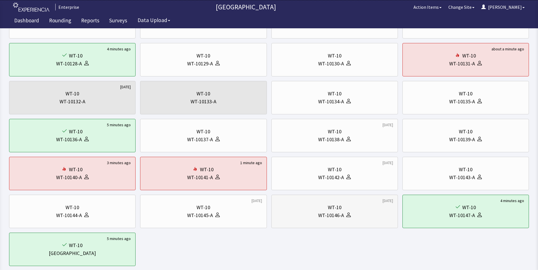
click at [306, 210] on div "WT-10" at bounding box center [334, 208] width 117 height 8
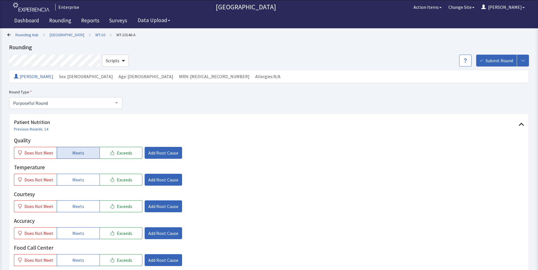
click at [86, 150] on button "Meets" at bounding box center [78, 153] width 43 height 12
drag, startPoint x: 82, startPoint y: 176, endPoint x: 82, endPoint y: 189, distance: 13.0
click at [82, 179] on button "Meets" at bounding box center [78, 180] width 43 height 12
click at [82, 205] on button "Meets" at bounding box center [78, 207] width 43 height 12
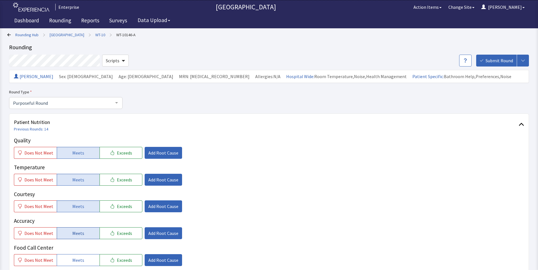
click at [82, 234] on button "Meets" at bounding box center [78, 234] width 43 height 12
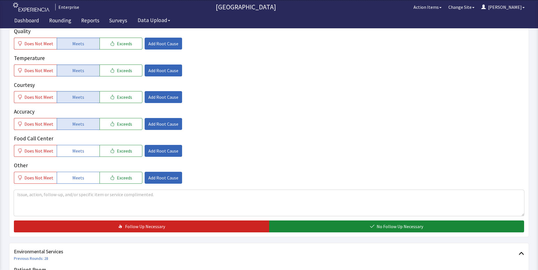
scroll to position [113, 0]
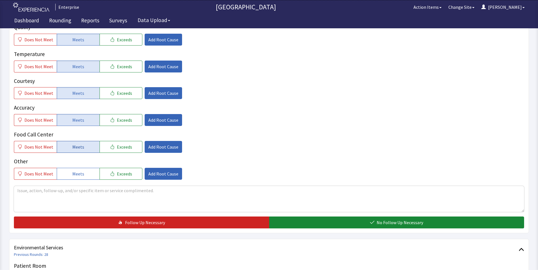
drag, startPoint x: 77, startPoint y: 145, endPoint x: 187, endPoint y: 207, distance: 126.7
click at [77, 145] on span "Meets" at bounding box center [78, 147] width 12 height 7
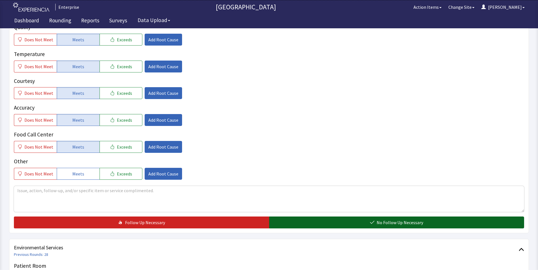
click at [283, 222] on button "No Follow Up Necessary" at bounding box center [396, 223] width 255 height 12
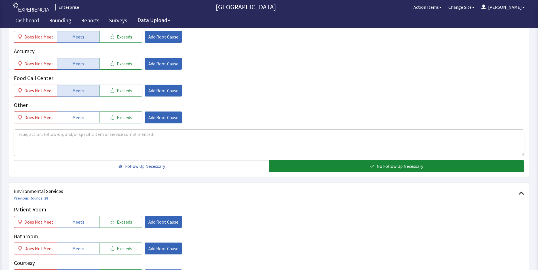
scroll to position [170, 0]
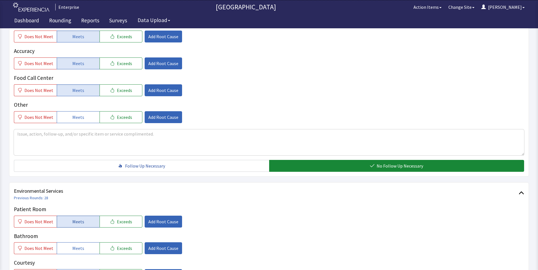
click at [70, 225] on button "Meets" at bounding box center [78, 222] width 43 height 12
drag, startPoint x: 67, startPoint y: 248, endPoint x: 77, endPoint y: 238, distance: 13.8
click at [67, 249] on button "Meets" at bounding box center [78, 249] width 43 height 12
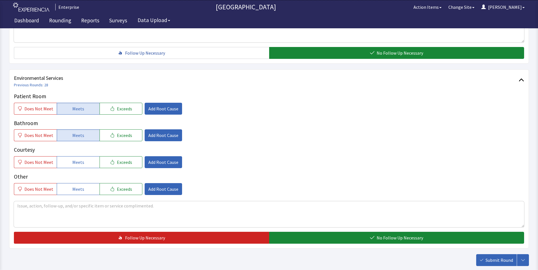
scroll to position [283, 0]
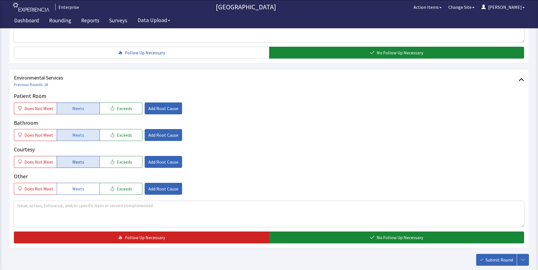
click at [78, 160] on span "Meets" at bounding box center [78, 162] width 12 height 7
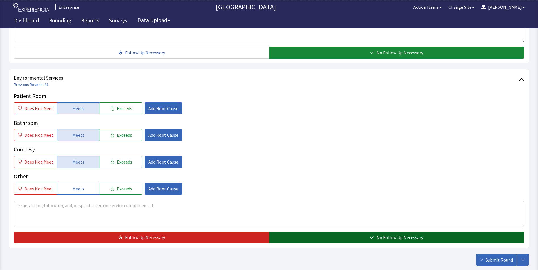
click at [295, 237] on button "No Follow Up Necessary" at bounding box center [396, 238] width 255 height 12
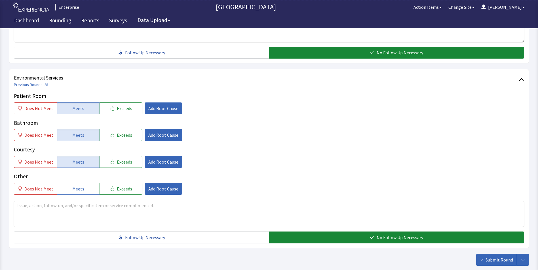
drag, startPoint x: 498, startPoint y: 258, endPoint x: 493, endPoint y: 257, distance: 5.5
click at [498, 259] on span "Submit Round" at bounding box center [498, 260] width 27 height 7
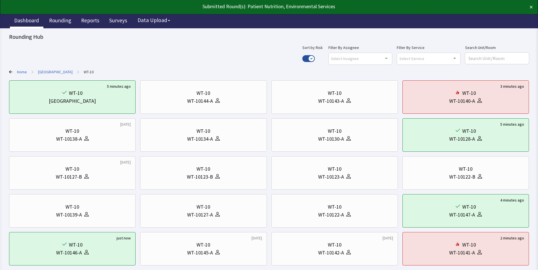
click at [27, 20] on link "Dashboard" at bounding box center [26, 21] width 33 height 14
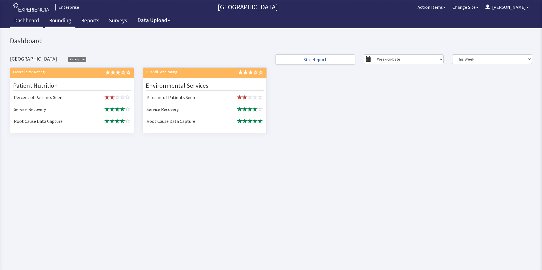
click at [59, 19] on link "Rounding" at bounding box center [60, 21] width 31 height 14
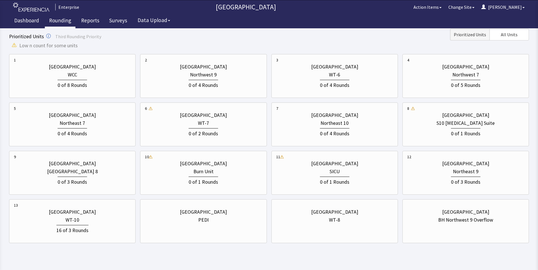
scroll to position [180, 0]
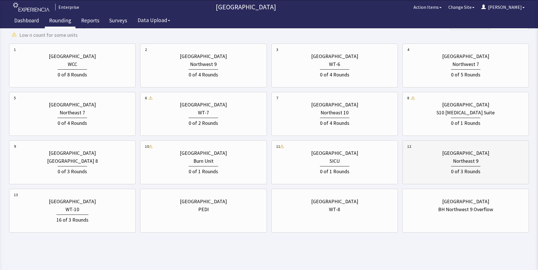
click at [442, 160] on div "Northeast 9" at bounding box center [465, 161] width 117 height 8
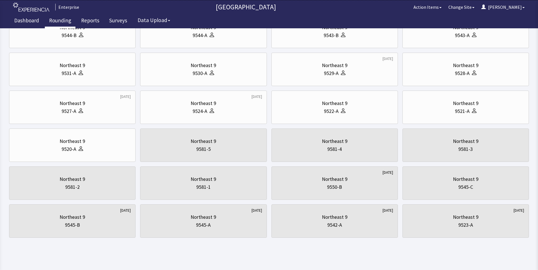
scroll to position [0, 0]
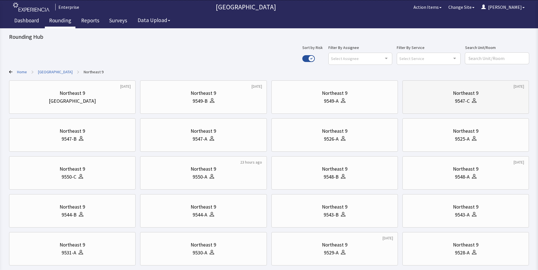
click at [443, 98] on div "9547-C" at bounding box center [465, 101] width 117 height 8
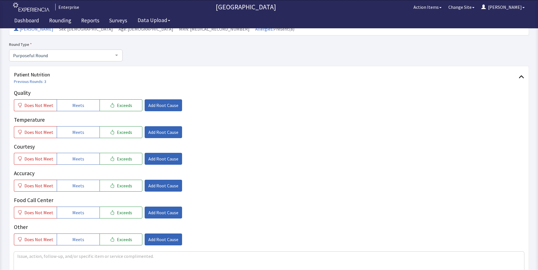
scroll to position [57, 0]
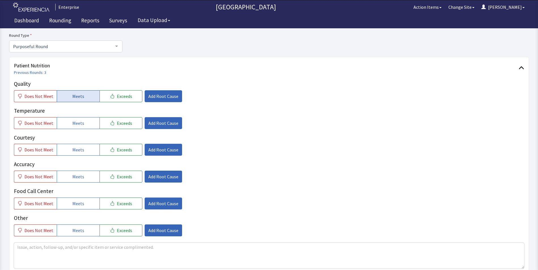
click at [72, 97] on span "Meets" at bounding box center [78, 96] width 12 height 7
drag, startPoint x: 71, startPoint y: 122, endPoint x: 71, endPoint y: 138, distance: 15.9
click at [72, 124] on span "Meets" at bounding box center [78, 123] width 12 height 7
drag, startPoint x: 71, startPoint y: 151, endPoint x: 74, endPoint y: 168, distance: 16.9
click at [71, 154] on button "Meets" at bounding box center [78, 150] width 43 height 12
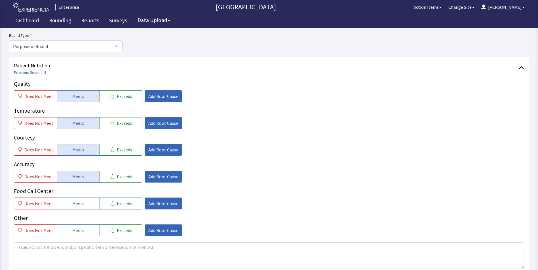
drag, startPoint x: 74, startPoint y: 177, endPoint x: 73, endPoint y: 194, distance: 17.0
click at [74, 177] on span "Meets" at bounding box center [78, 176] width 12 height 7
drag, startPoint x: 72, startPoint y: 200, endPoint x: 77, endPoint y: 200, distance: 5.1
click at [72, 200] on button "Meets" at bounding box center [78, 204] width 43 height 12
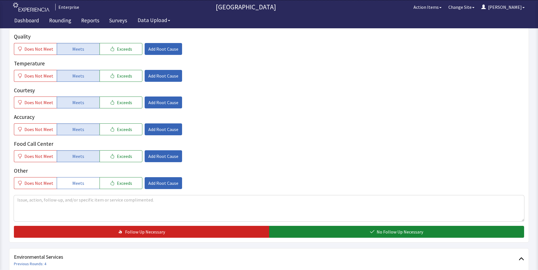
scroll to position [170, 0]
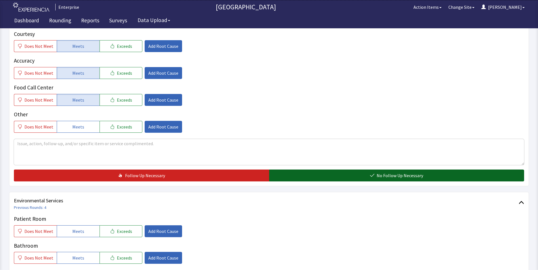
click at [339, 170] on button "No Follow Up Necessary" at bounding box center [396, 176] width 255 height 12
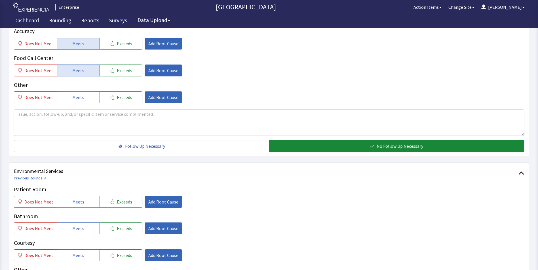
scroll to position [227, 0]
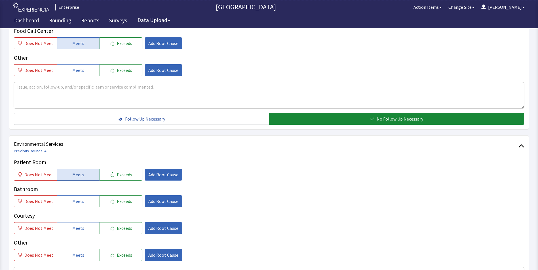
drag, startPoint x: 74, startPoint y: 165, endPoint x: 74, endPoint y: 171, distance: 6.2
click at [74, 171] on span "Meets" at bounding box center [78, 174] width 12 height 7
drag, startPoint x: 74, startPoint y: 190, endPoint x: 75, endPoint y: 204, distance: 14.5
click at [74, 198] on span "Meets" at bounding box center [78, 201] width 12 height 7
drag, startPoint x: 75, startPoint y: 220, endPoint x: 76, endPoint y: 218, distance: 2.9
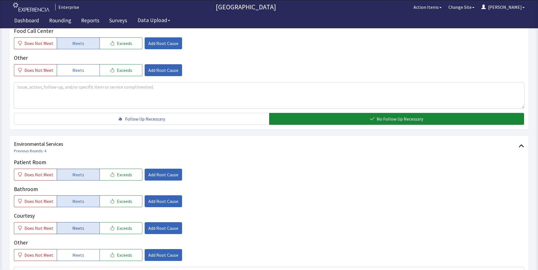
click at [75, 225] on span "Meets" at bounding box center [78, 228] width 12 height 7
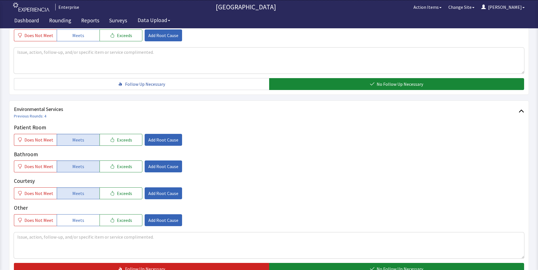
scroll to position [317, 0]
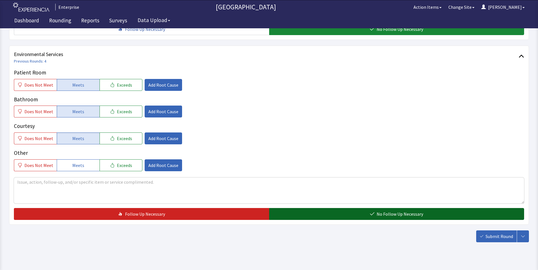
drag, startPoint x: 308, startPoint y: 207, endPoint x: 335, endPoint y: 208, distance: 26.9
click at [309, 208] on button "No Follow Up Necessary" at bounding box center [396, 214] width 255 height 12
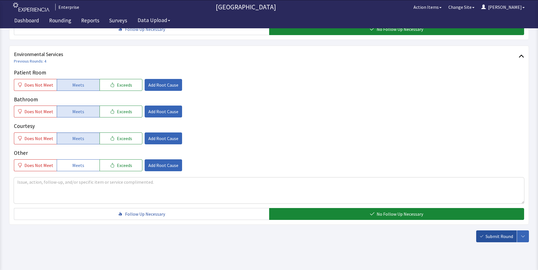
click at [501, 233] on span "Submit Round" at bounding box center [498, 236] width 27 height 7
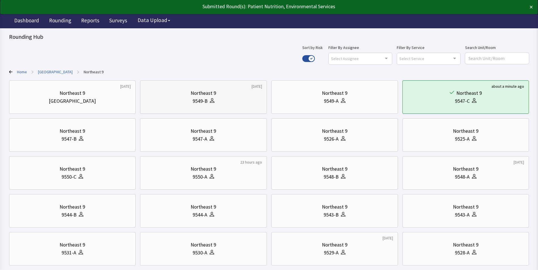
click at [224, 98] on div "9549-B" at bounding box center [203, 101] width 117 height 8
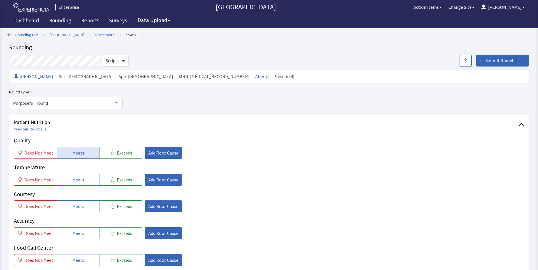
click at [72, 155] on span "Meets" at bounding box center [78, 153] width 12 height 7
drag, startPoint x: 73, startPoint y: 177, endPoint x: 74, endPoint y: 201, distance: 23.2
click at [73, 180] on span "Meets" at bounding box center [78, 180] width 12 height 7
drag, startPoint x: 74, startPoint y: 203, endPoint x: 75, endPoint y: 210, distance: 6.9
click at [75, 207] on span "Meets" at bounding box center [78, 206] width 12 height 7
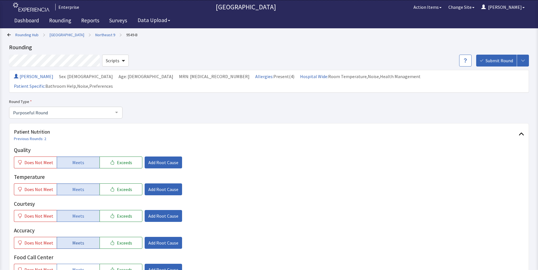
click at [75, 237] on button "Meets" at bounding box center [78, 243] width 43 height 12
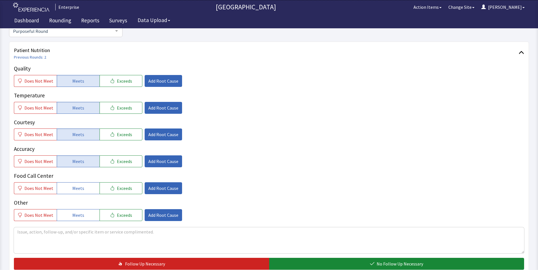
scroll to position [85, 0]
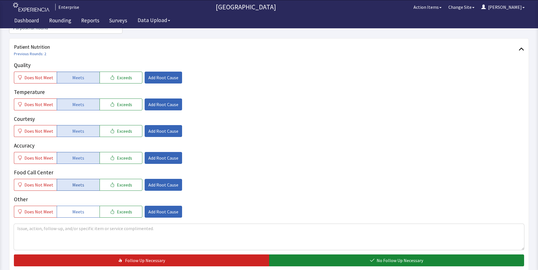
click at [81, 182] on span "Meets" at bounding box center [78, 185] width 12 height 7
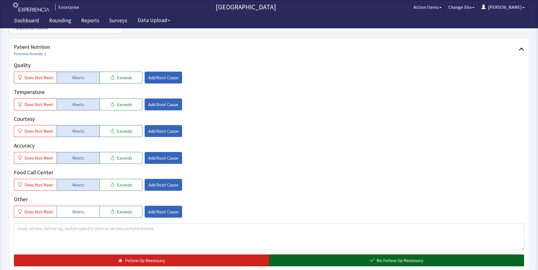
click at [305, 255] on button "No Follow Up Necessary" at bounding box center [396, 261] width 255 height 12
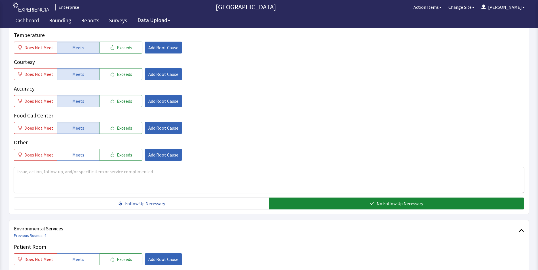
scroll to position [198, 0]
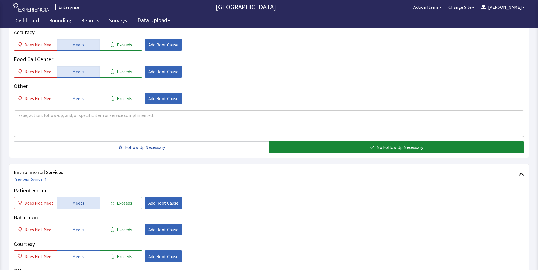
drag, startPoint x: 92, startPoint y: 194, endPoint x: 86, endPoint y: 210, distance: 16.9
click at [92, 197] on button "Meets" at bounding box center [78, 203] width 43 height 12
click at [83, 224] on button "Meets" at bounding box center [78, 230] width 43 height 12
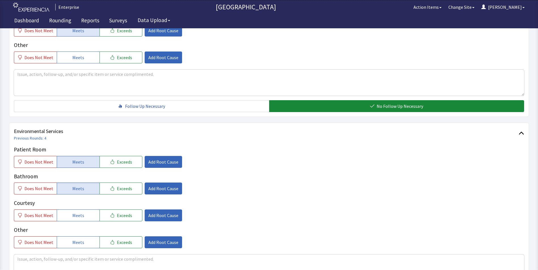
scroll to position [283, 0]
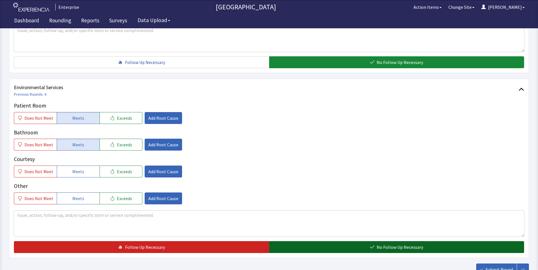
click at [299, 241] on button "No Follow Up Necessary" at bounding box center [396, 247] width 255 height 12
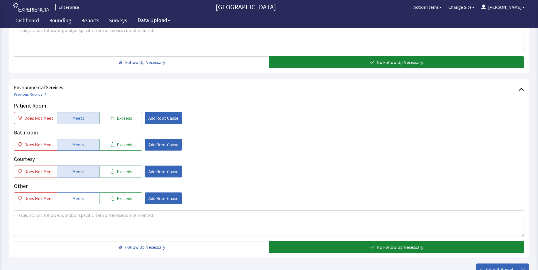
click at [78, 168] on span "Meets" at bounding box center [78, 171] width 12 height 7
click at [497, 266] on span "Submit Round" at bounding box center [498, 269] width 27 height 7
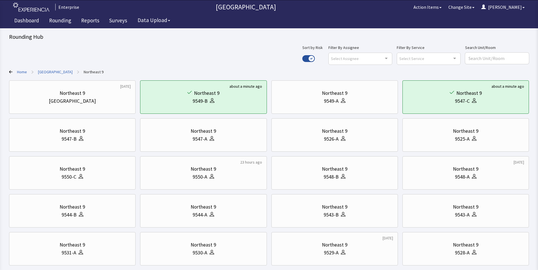
click at [52, 72] on link "[GEOGRAPHIC_DATA]" at bounding box center [55, 72] width 35 height 6
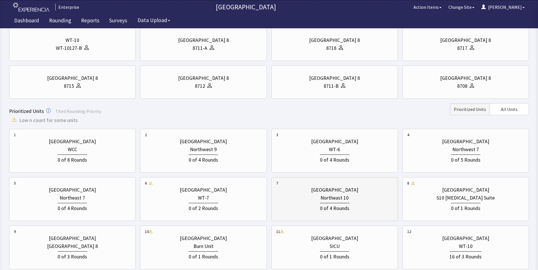
scroll to position [95, 0]
click at [428, 153] on div "0 of 5 Rounds" at bounding box center [465, 158] width 117 height 10
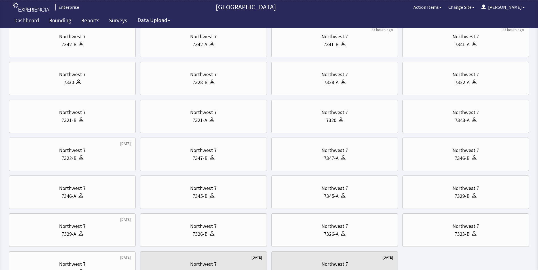
scroll to position [0, 0]
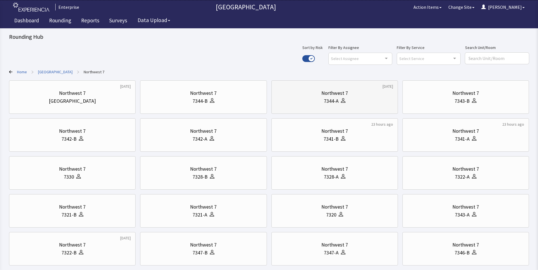
click at [349, 102] on div "7344-A" at bounding box center [334, 101] width 117 height 8
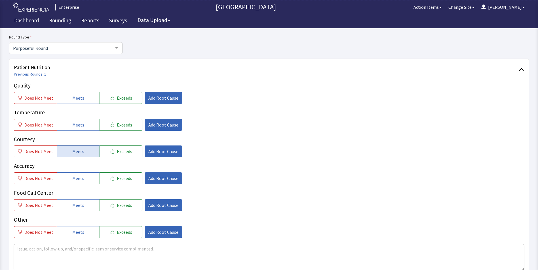
scroll to position [57, 0]
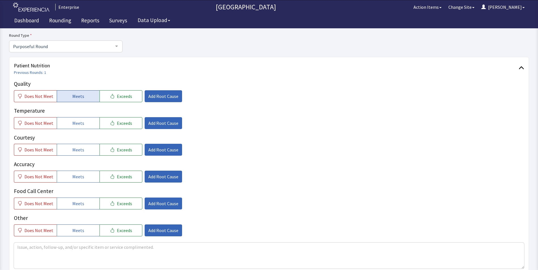
click at [73, 92] on button "Meets" at bounding box center [78, 96] width 43 height 12
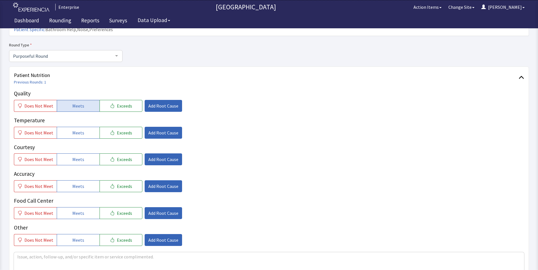
drag, startPoint x: 71, startPoint y: 124, endPoint x: 74, endPoint y: 140, distance: 16.3
click at [72, 130] on span "Meets" at bounding box center [78, 133] width 12 height 7
drag, startPoint x: 73, startPoint y: 149, endPoint x: 74, endPoint y: 160, distance: 11.1
click at [73, 156] on span "Meets" at bounding box center [78, 159] width 12 height 7
drag, startPoint x: 75, startPoint y: 174, endPoint x: 78, endPoint y: 188, distance: 14.4
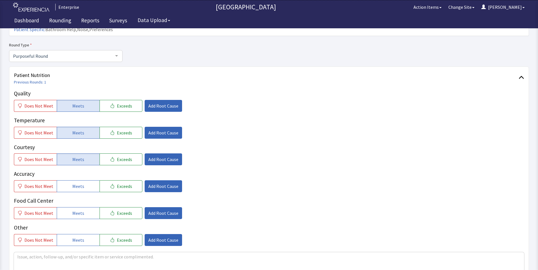
click at [76, 183] on span "Meets" at bounding box center [78, 186] width 12 height 7
click at [82, 207] on button "Meets" at bounding box center [78, 213] width 43 height 12
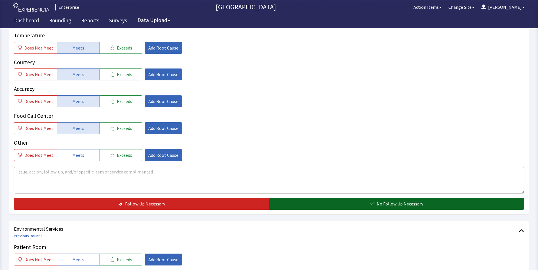
click at [306, 198] on button "No Follow Up Necessary" at bounding box center [396, 204] width 255 height 12
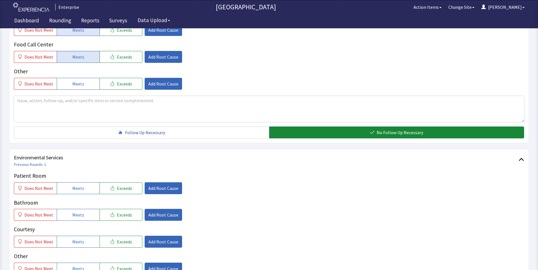
scroll to position [255, 0]
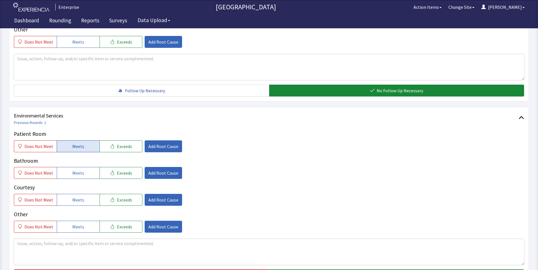
click at [82, 141] on button "Meets" at bounding box center [78, 147] width 43 height 12
drag, startPoint x: 82, startPoint y: 164, endPoint x: 82, endPoint y: 177, distance: 13.0
click at [82, 168] on button "Meets" at bounding box center [78, 173] width 43 height 12
drag, startPoint x: 80, startPoint y: 186, endPoint x: 90, endPoint y: 190, distance: 10.2
click at [81, 194] on button "Meets" at bounding box center [78, 200] width 43 height 12
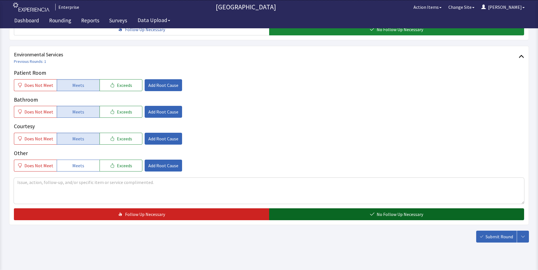
scroll to position [317, 0]
click at [298, 208] on button "No Follow Up Necessary" at bounding box center [396, 214] width 255 height 12
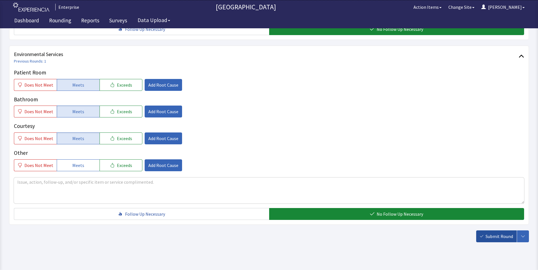
click at [497, 233] on span "Submit Round" at bounding box center [498, 236] width 27 height 7
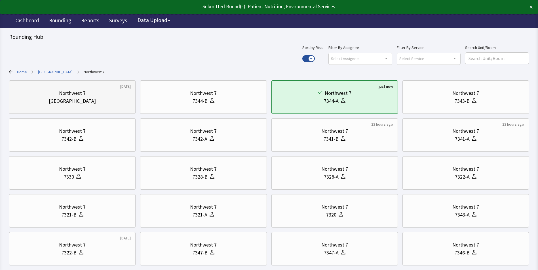
click at [84, 101] on div "[GEOGRAPHIC_DATA]" at bounding box center [72, 101] width 47 height 8
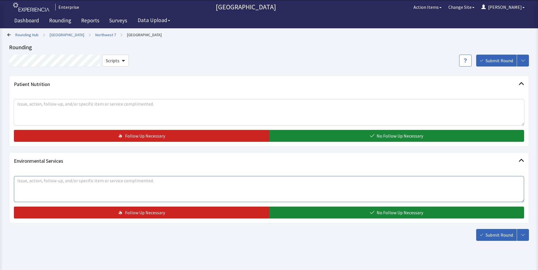
click at [122, 185] on textarea at bounding box center [269, 189] width 510 height 26
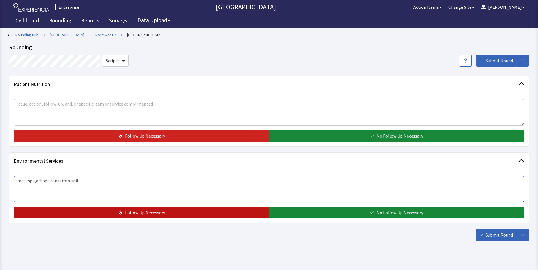
type textarea "missing garbage cans from unit"
click at [136, 216] on button "Follow Up Necessary" at bounding box center [141, 213] width 255 height 12
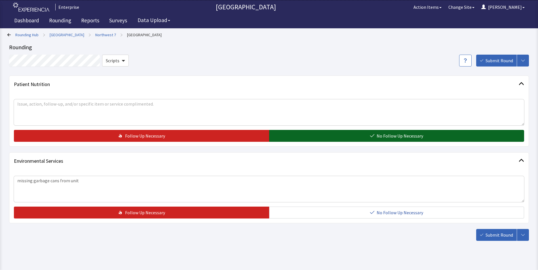
click at [335, 135] on button "No Follow Up Necessary" at bounding box center [396, 136] width 255 height 12
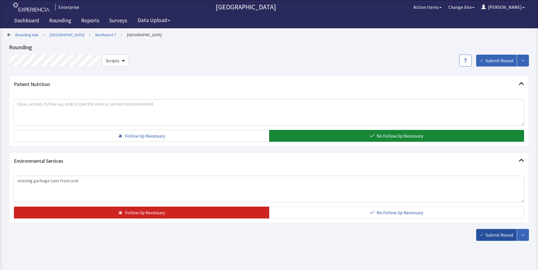
click at [492, 234] on span "Submit Round" at bounding box center [498, 235] width 27 height 7
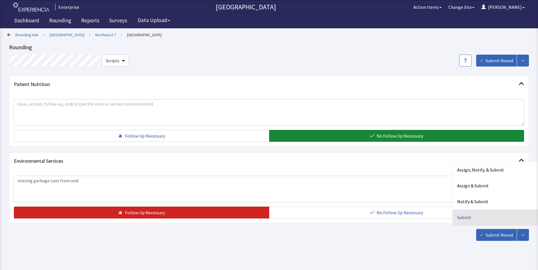
click at [466, 217] on div "Submit" at bounding box center [494, 218] width 85 height 16
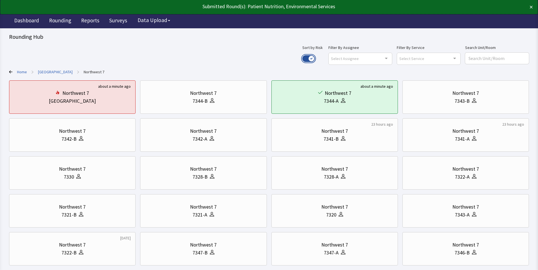
click at [315, 57] on button "Use setting" at bounding box center [308, 58] width 12 height 7
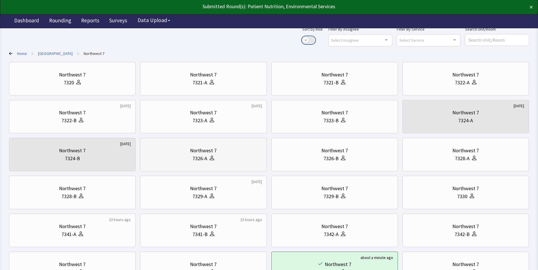
scroll to position [28, 0]
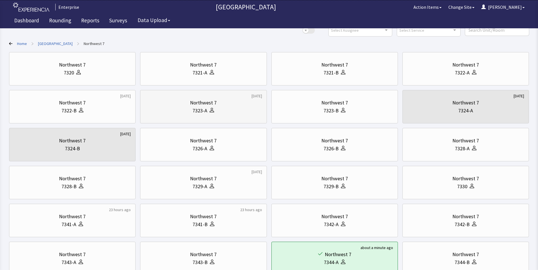
click at [210, 112] on icon at bounding box center [211, 110] width 5 height 5
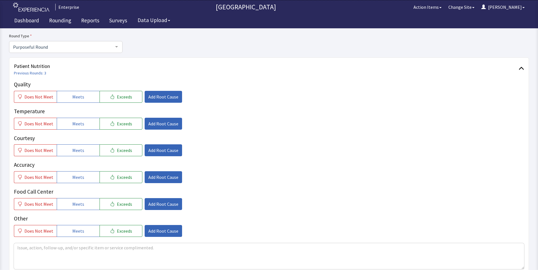
scroll to position [57, 0]
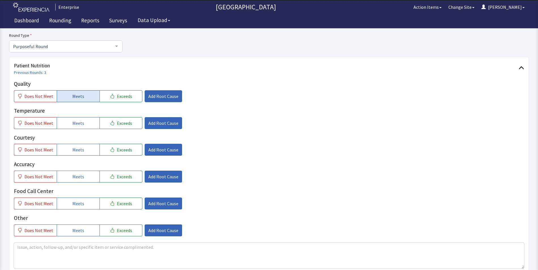
click at [65, 96] on button "Meets" at bounding box center [78, 96] width 43 height 12
click at [70, 122] on button "Meets" at bounding box center [78, 123] width 43 height 12
drag, startPoint x: 73, startPoint y: 148, endPoint x: 73, endPoint y: 159, distance: 11.1
click at [73, 150] on span "Meets" at bounding box center [78, 150] width 12 height 7
drag, startPoint x: 73, startPoint y: 173, endPoint x: 75, endPoint y: 194, distance: 20.8
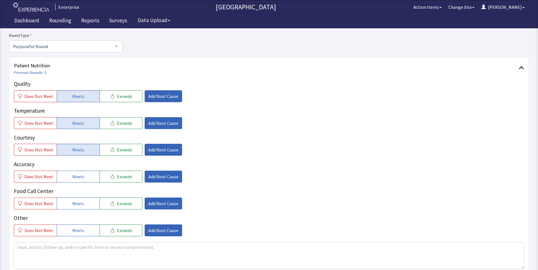
click at [73, 176] on span "Meets" at bounding box center [78, 176] width 12 height 7
drag, startPoint x: 75, startPoint y: 205, endPoint x: 120, endPoint y: 181, distance: 51.5
click at [76, 205] on span "Meets" at bounding box center [78, 203] width 12 height 7
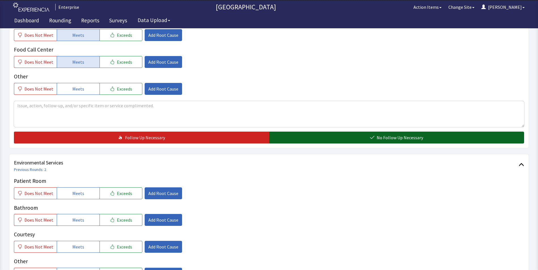
click at [291, 138] on button "No Follow Up Necessary" at bounding box center [396, 138] width 255 height 12
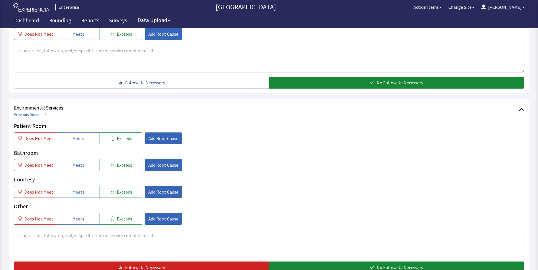
scroll to position [283, 0]
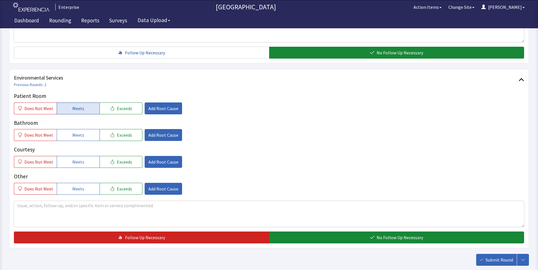
drag, startPoint x: 72, startPoint y: 108, endPoint x: 72, endPoint y: 127, distance: 19.0
click at [72, 108] on span "Meets" at bounding box center [78, 108] width 12 height 7
drag, startPoint x: 68, startPoint y: 136, endPoint x: 67, endPoint y: 145, distance: 9.4
click at [68, 138] on button "Meets" at bounding box center [78, 135] width 43 height 12
click at [69, 160] on button "Meets" at bounding box center [78, 162] width 43 height 12
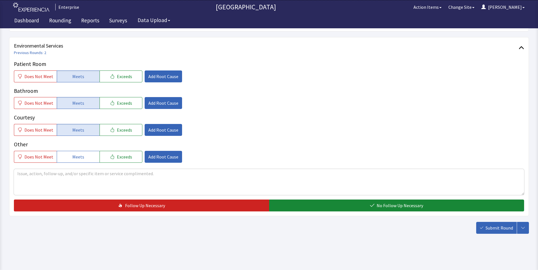
scroll to position [317, 0]
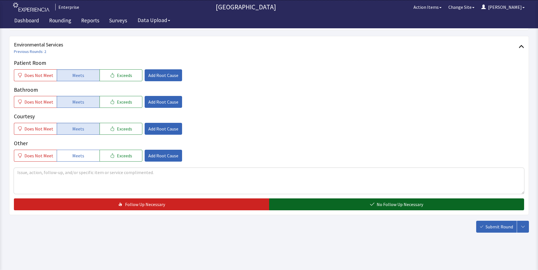
drag, startPoint x: 282, startPoint y: 202, endPoint x: 383, endPoint y: 207, distance: 101.6
click at [283, 202] on button "No Follow Up Necessary" at bounding box center [396, 205] width 255 height 12
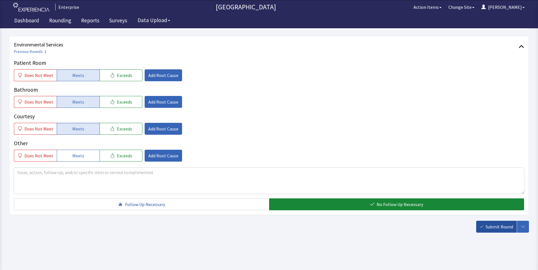
click at [503, 226] on span "Submit Round" at bounding box center [498, 227] width 27 height 7
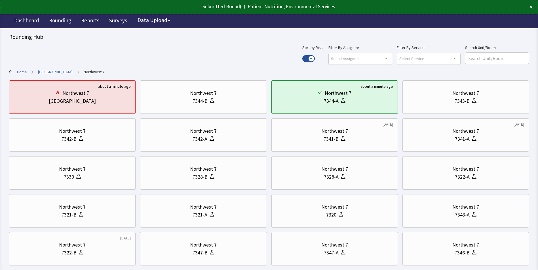
click at [51, 72] on link "[GEOGRAPHIC_DATA]" at bounding box center [55, 72] width 35 height 6
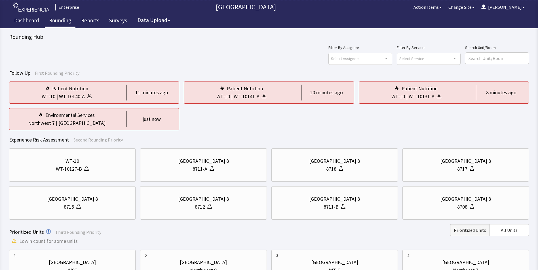
click at [58, 18] on link "Rounding" at bounding box center [60, 21] width 31 height 14
click at [85, 20] on link "Reports" at bounding box center [90, 21] width 27 height 14
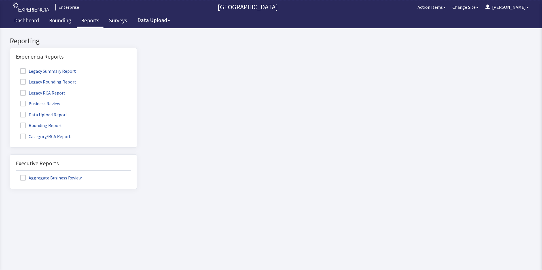
click at [54, 125] on label "Rounding Report" at bounding box center [42, 125] width 52 height 7
click at [10, 122] on input "Rounding Report" at bounding box center [10, 122] width 0 height 0
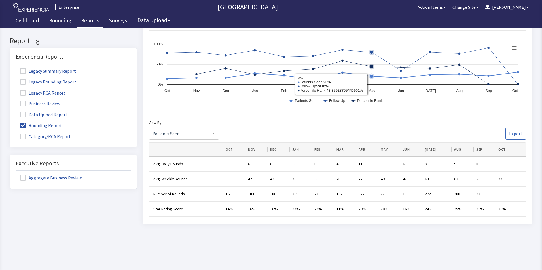
scroll to position [214, 0]
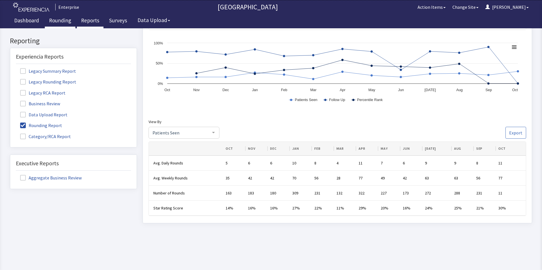
click at [55, 20] on link "Rounding" at bounding box center [60, 21] width 31 height 14
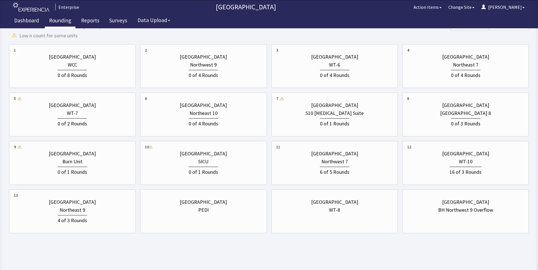
scroll to position [206, 0]
click at [457, 165] on div "16 of 3 Rounds" at bounding box center [465, 170] width 117 height 10
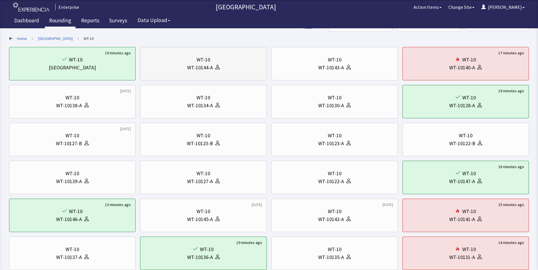
scroll to position [0, 0]
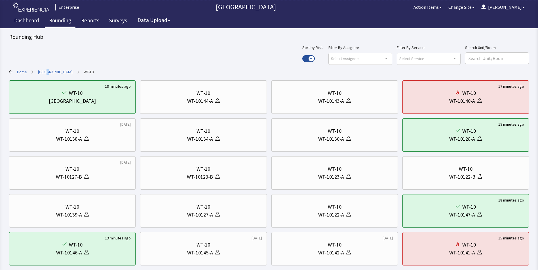
click at [46, 70] on link "[GEOGRAPHIC_DATA]" at bounding box center [55, 72] width 35 height 6
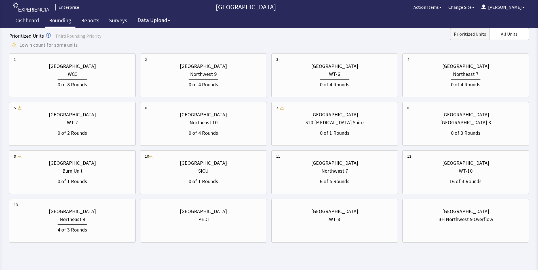
scroll to position [198, 0]
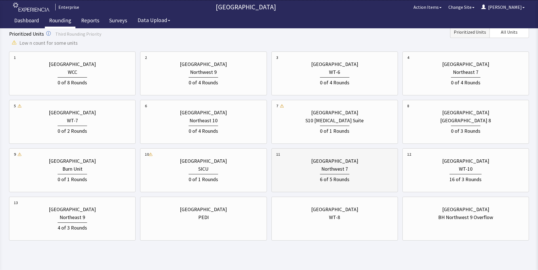
click at [328, 175] on div "6 of 5 Rounds" at bounding box center [334, 178] width 29 height 9
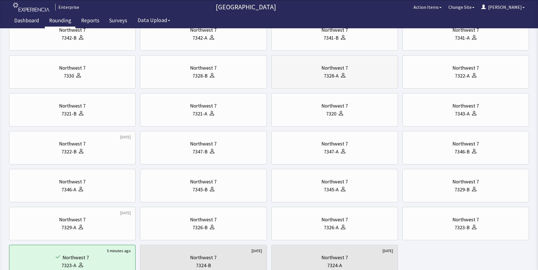
scroll to position [0, 0]
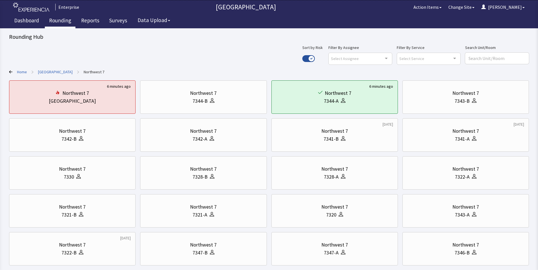
click at [47, 72] on link "[GEOGRAPHIC_DATA]" at bounding box center [55, 72] width 35 height 6
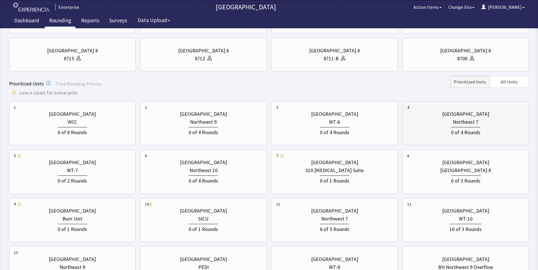
scroll to position [206, 0]
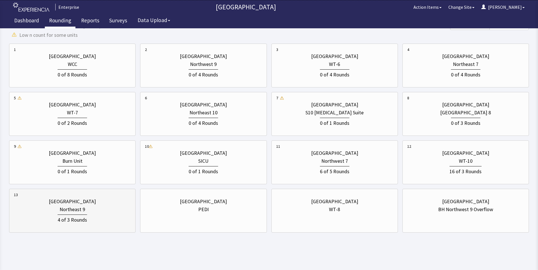
click at [77, 205] on div "[GEOGRAPHIC_DATA]" at bounding box center [72, 202] width 47 height 8
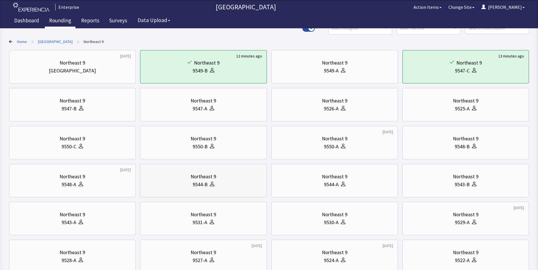
scroll to position [0, 0]
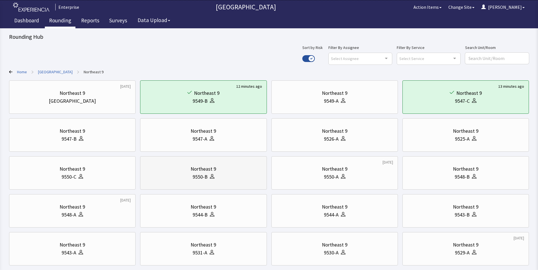
click at [216, 173] on div "9550-B" at bounding box center [203, 177] width 117 height 8
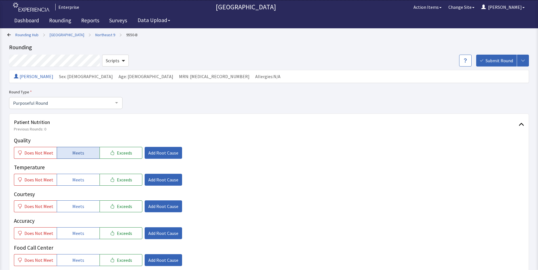
click at [79, 156] on span "Meets" at bounding box center [78, 153] width 12 height 7
drag, startPoint x: 80, startPoint y: 180, endPoint x: 85, endPoint y: 192, distance: 12.7
click at [83, 184] on button "Meets" at bounding box center [78, 180] width 43 height 12
drag, startPoint x: 84, startPoint y: 204, endPoint x: 84, endPoint y: 216, distance: 12.2
click at [84, 210] on button "Meets" at bounding box center [78, 207] width 43 height 12
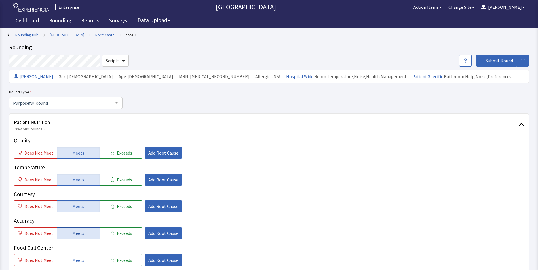
click at [78, 232] on span "Meets" at bounding box center [78, 233] width 12 height 7
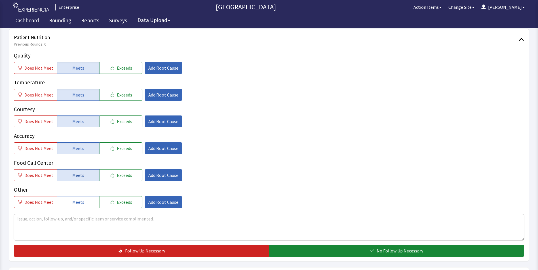
click at [73, 173] on span "Meets" at bounding box center [78, 175] width 12 height 7
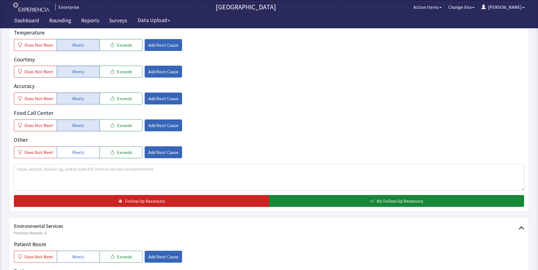
scroll to position [198, 0]
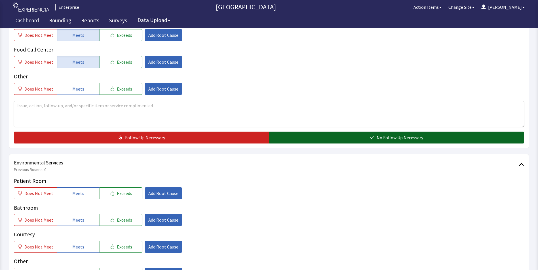
click at [317, 140] on button "No Follow Up Necessary" at bounding box center [396, 138] width 255 height 12
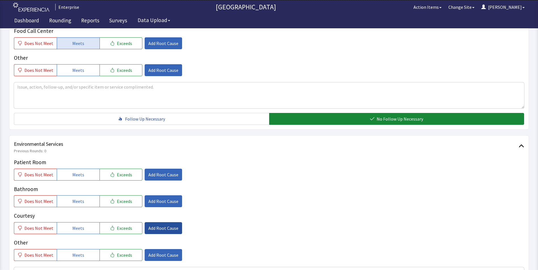
scroll to position [283, 0]
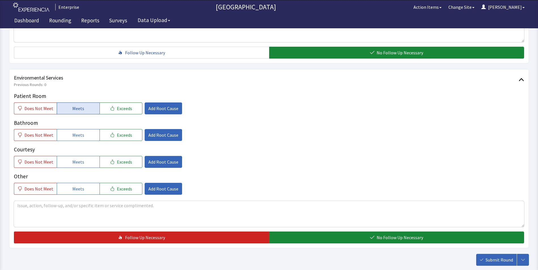
drag, startPoint x: 83, startPoint y: 109, endPoint x: 83, endPoint y: 113, distance: 4.0
click at [83, 110] on button "Meets" at bounding box center [78, 109] width 43 height 12
drag, startPoint x: 81, startPoint y: 137, endPoint x: 81, endPoint y: 141, distance: 4.0
click at [81, 139] on button "Meets" at bounding box center [78, 135] width 43 height 12
drag, startPoint x: 77, startPoint y: 161, endPoint x: 189, endPoint y: 192, distance: 116.3
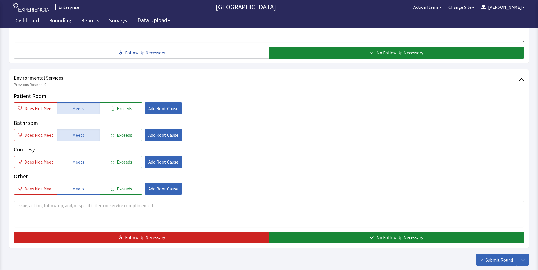
click at [81, 166] on span "Meets" at bounding box center [78, 162] width 12 height 7
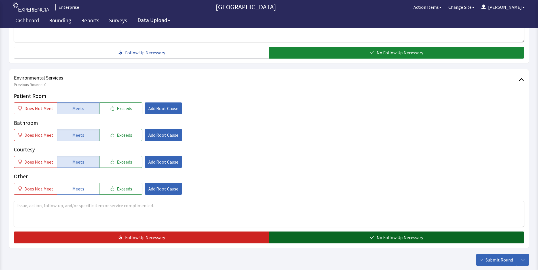
click at [291, 238] on button "No Follow Up Necessary" at bounding box center [396, 238] width 255 height 12
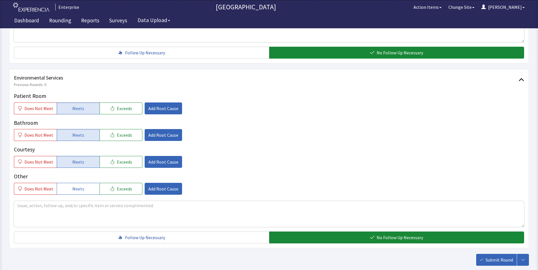
click at [483, 259] on icon "button" at bounding box center [481, 260] width 3 height 2
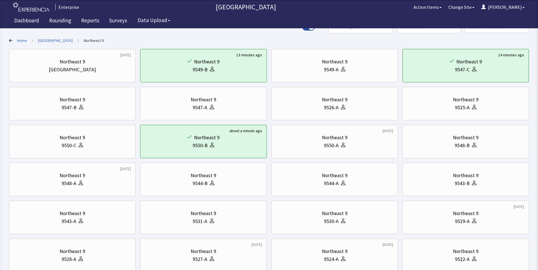
scroll to position [113, 0]
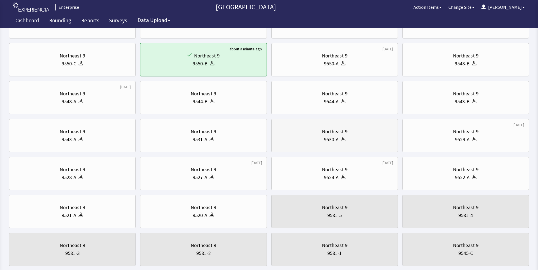
click at [346, 146] on div "Northeast 9 9530-A" at bounding box center [334, 135] width 117 height 27
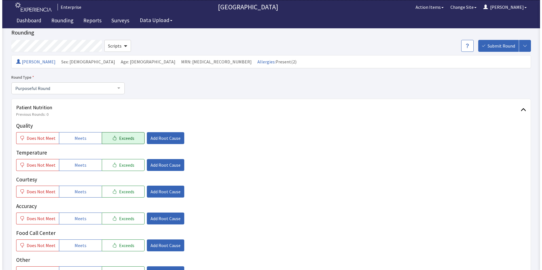
scroll to position [28, 0]
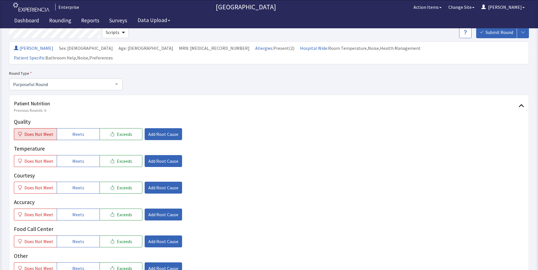
click at [41, 131] on span "Does Not Meet" at bounding box center [38, 134] width 29 height 7
click at [161, 131] on span "Add Root Cause" at bounding box center [163, 134] width 30 height 7
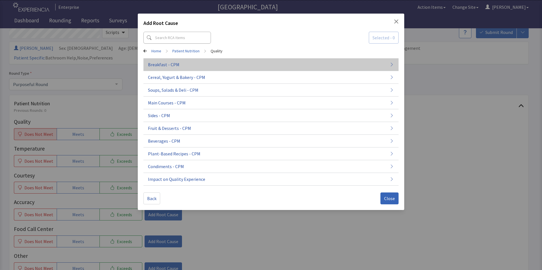
click at [174, 69] on button "Breakfast - CPM" at bounding box center [270, 64] width 255 height 13
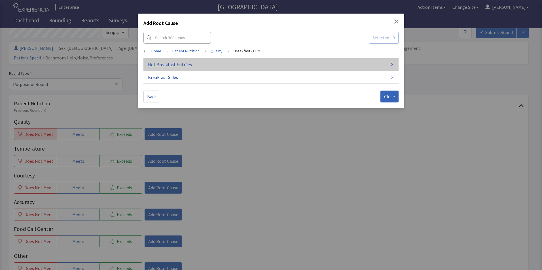
click at [190, 67] on button "Hot Breakfast Entrées" at bounding box center [270, 64] width 255 height 13
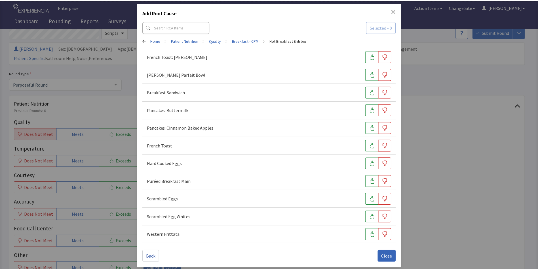
scroll to position [13, 0]
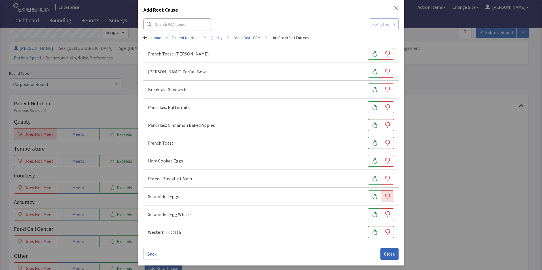
click at [385, 198] on icon "button" at bounding box center [388, 197] width 6 height 6
click at [385, 107] on icon "button" at bounding box center [388, 108] width 6 height 6
click at [385, 253] on span "Close" at bounding box center [389, 254] width 11 height 7
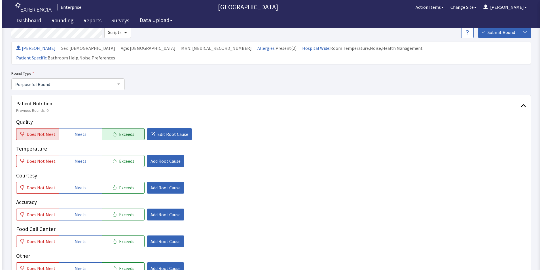
scroll to position [57, 0]
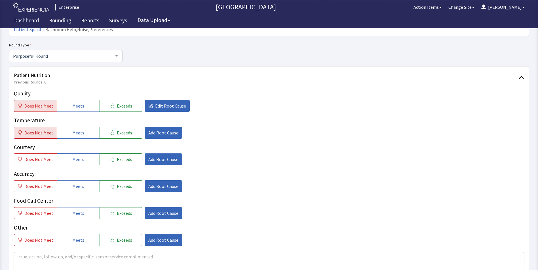
click at [39, 130] on span "Does Not Meet" at bounding box center [38, 133] width 29 height 7
click at [156, 130] on span "Add Root Cause" at bounding box center [163, 133] width 30 height 7
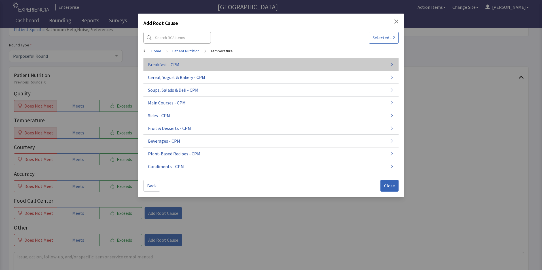
click at [176, 69] on button "Breakfast - CPM" at bounding box center [270, 64] width 255 height 13
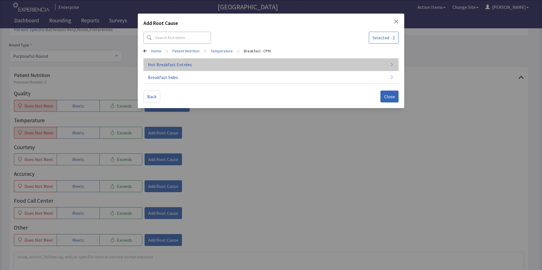
click at [201, 67] on button "Hot Breakfast Entrées" at bounding box center [270, 64] width 255 height 13
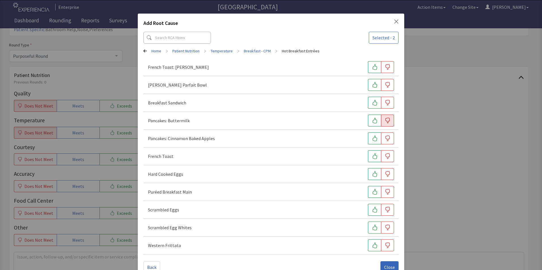
click at [385, 122] on icon "button" at bounding box center [388, 121] width 6 height 6
click at [385, 213] on button "button" at bounding box center [387, 210] width 13 height 12
click at [384, 265] on span "Close" at bounding box center [389, 267] width 11 height 7
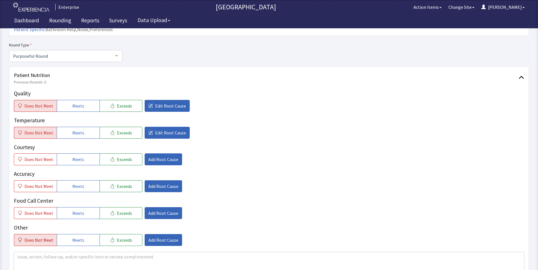
click at [40, 237] on span "Does Not Meet" at bounding box center [38, 240] width 29 height 7
click at [167, 237] on span "Add Root Cause" at bounding box center [163, 240] width 30 height 7
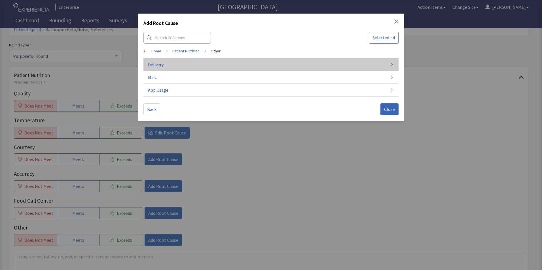
click at [176, 68] on button "Delivery" at bounding box center [270, 64] width 255 height 13
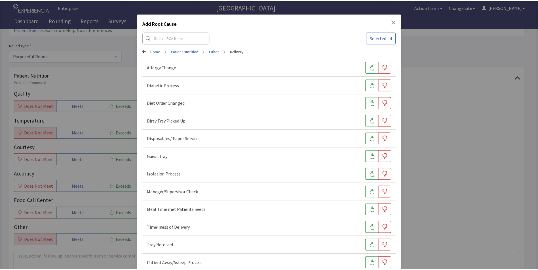
scroll to position [31, 0]
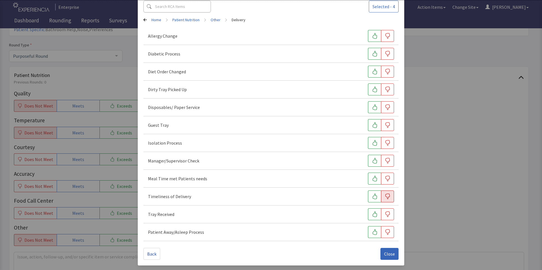
click at [385, 196] on icon "button" at bounding box center [388, 197] width 6 height 6
click at [386, 258] on button "Close" at bounding box center [389, 254] width 18 height 12
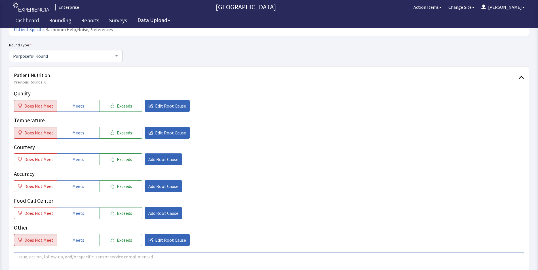
click at [19, 253] on textarea at bounding box center [269, 266] width 510 height 26
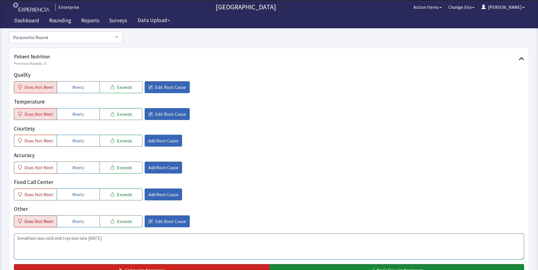
scroll to position [85, 0]
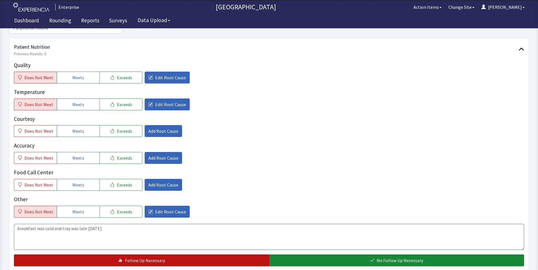
type textarea "breakfast was cold and tray was late on monday"
click at [132, 257] on span "Follow Up Necessary" at bounding box center [145, 260] width 40 height 7
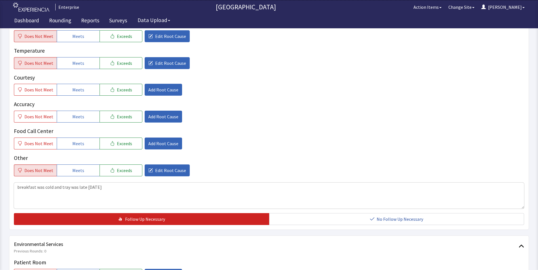
scroll to position [227, 0]
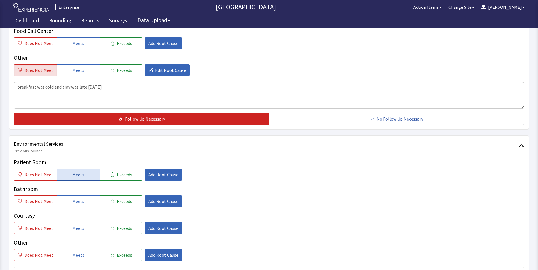
click at [73, 171] on span "Meets" at bounding box center [78, 174] width 12 height 7
drag, startPoint x: 73, startPoint y: 187, endPoint x: 73, endPoint y: 206, distance: 18.4
click at [73, 196] on button "Meets" at bounding box center [78, 202] width 43 height 12
click at [73, 225] on span "Meets" at bounding box center [78, 228] width 12 height 7
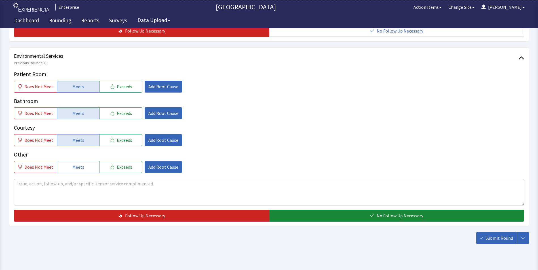
scroll to position [317, 0]
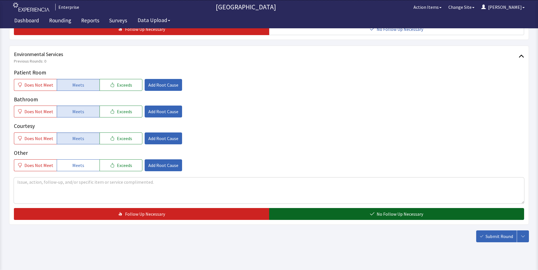
click at [292, 208] on button "No Follow Up Necessary" at bounding box center [396, 214] width 255 height 12
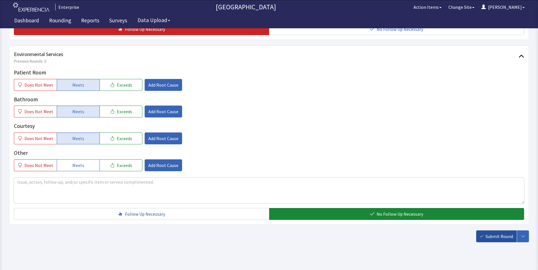
click at [493, 233] on span "Submit Round" at bounding box center [498, 236] width 27 height 7
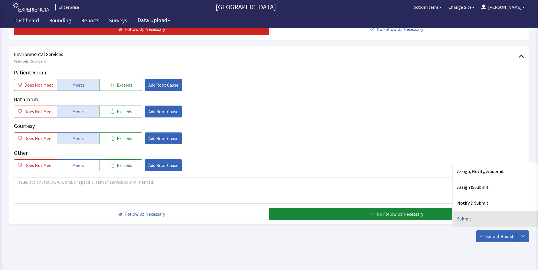
click at [472, 211] on div "Submit" at bounding box center [494, 219] width 85 height 16
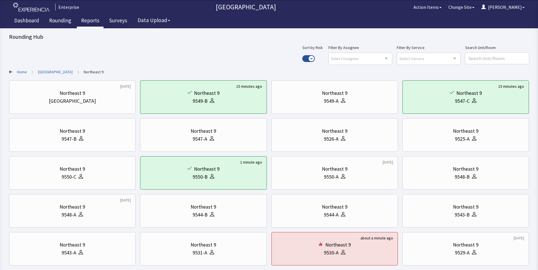
click at [92, 19] on link "Reports" at bounding box center [90, 21] width 27 height 14
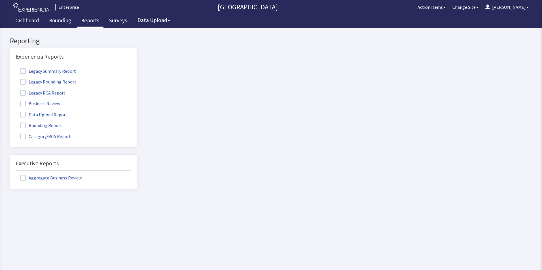
click at [37, 123] on label "Rounding Report" at bounding box center [42, 125] width 52 height 7
click at [10, 122] on input "Rounding Report" at bounding box center [10, 122] width 0 height 0
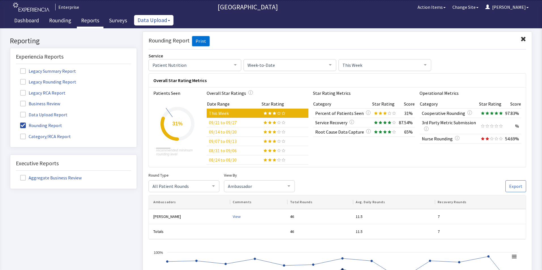
click at [148, 22] on button "Data Upload" at bounding box center [153, 20] width 39 height 10
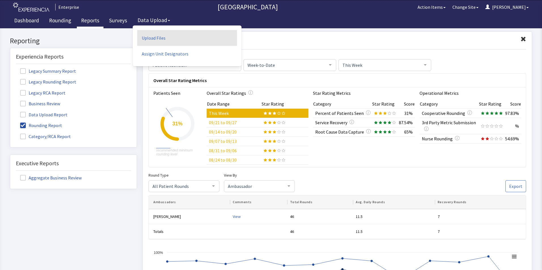
click at [146, 37] on link "Upload Files" at bounding box center [187, 38] width 100 height 16
